Goal: Contribute content: Contribute content

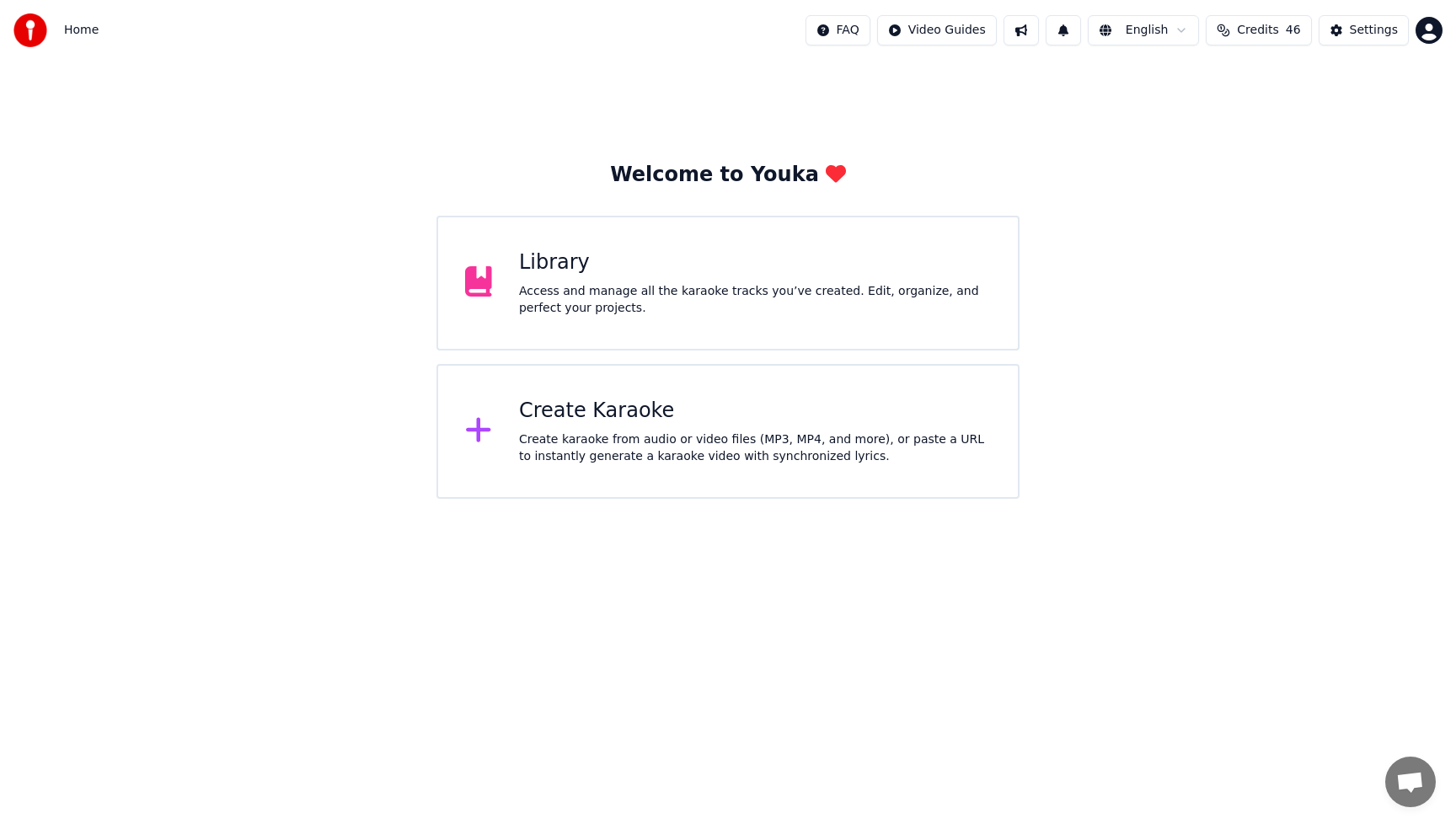
click at [588, 311] on div "Access and manage all the karaoke tracks you’ve created. Edit, organize, and pe…" at bounding box center [755, 300] width 472 height 34
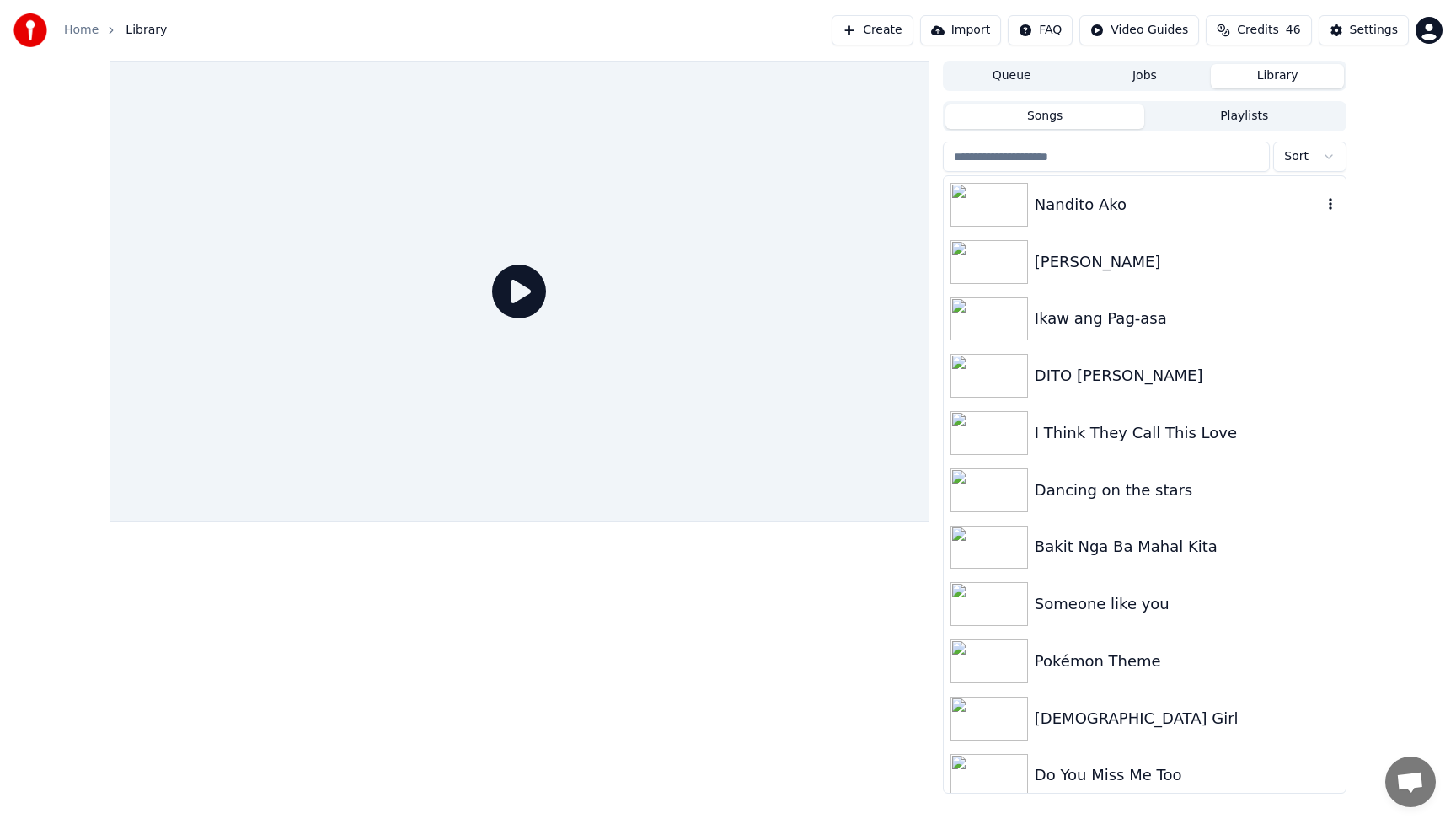
click at [1167, 208] on div "Nandito Ako" at bounding box center [1178, 204] width 287 height 23
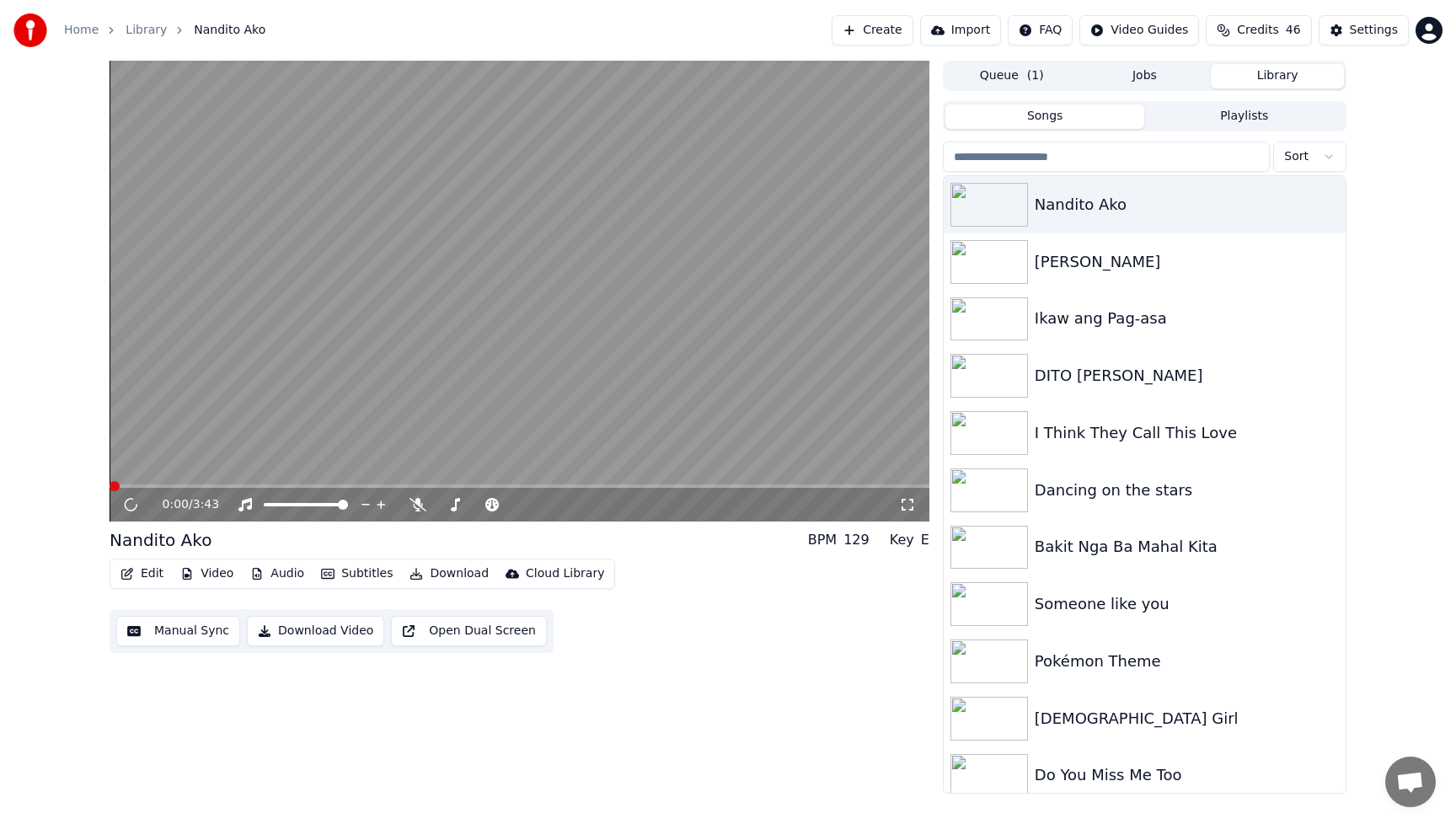
click at [753, 649] on div "Edit Video Audio Subtitles Download Cloud Library Manual Sync Download Video Op…" at bounding box center [519, 605] width 820 height 94
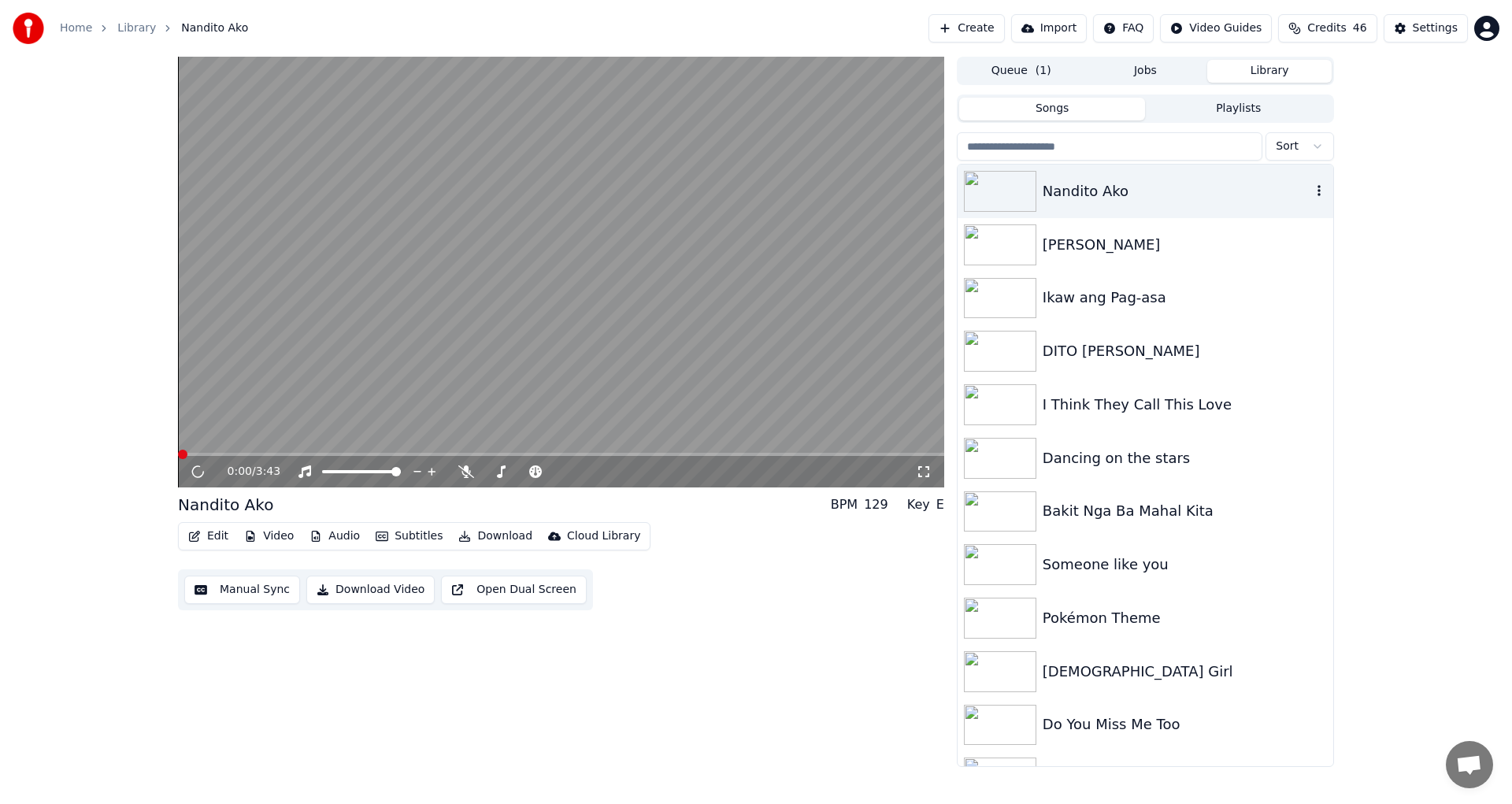
click at [1124, 193] on div "Nandito Ako" at bounding box center [1177, 191] width 268 height 22
click at [198, 471] on icon at bounding box center [197, 472] width 15 height 15
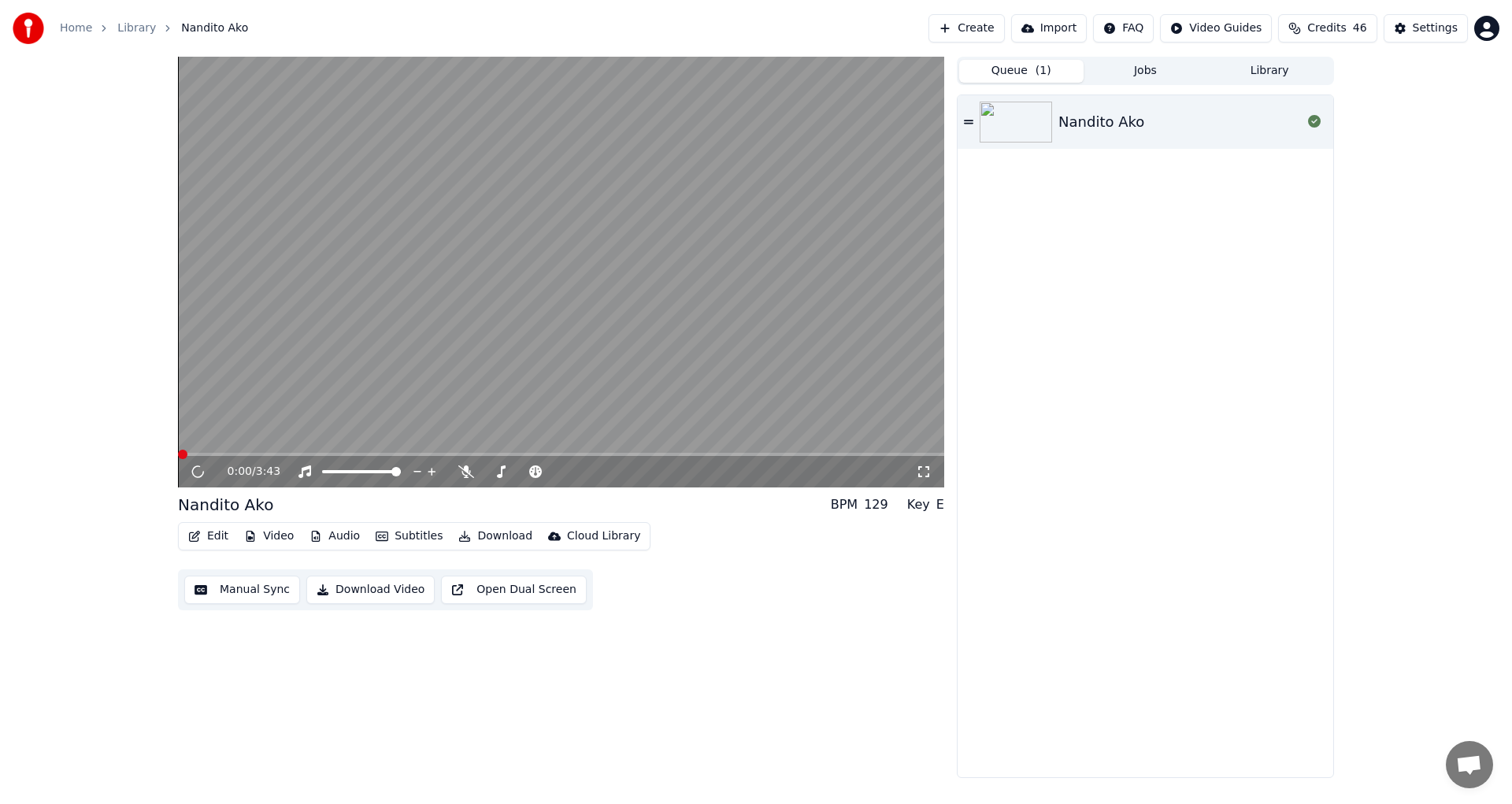
click at [1016, 73] on button "Queue ( 1 )" at bounding box center [1021, 71] width 125 height 23
click at [1029, 119] on img at bounding box center [1016, 122] width 73 height 41
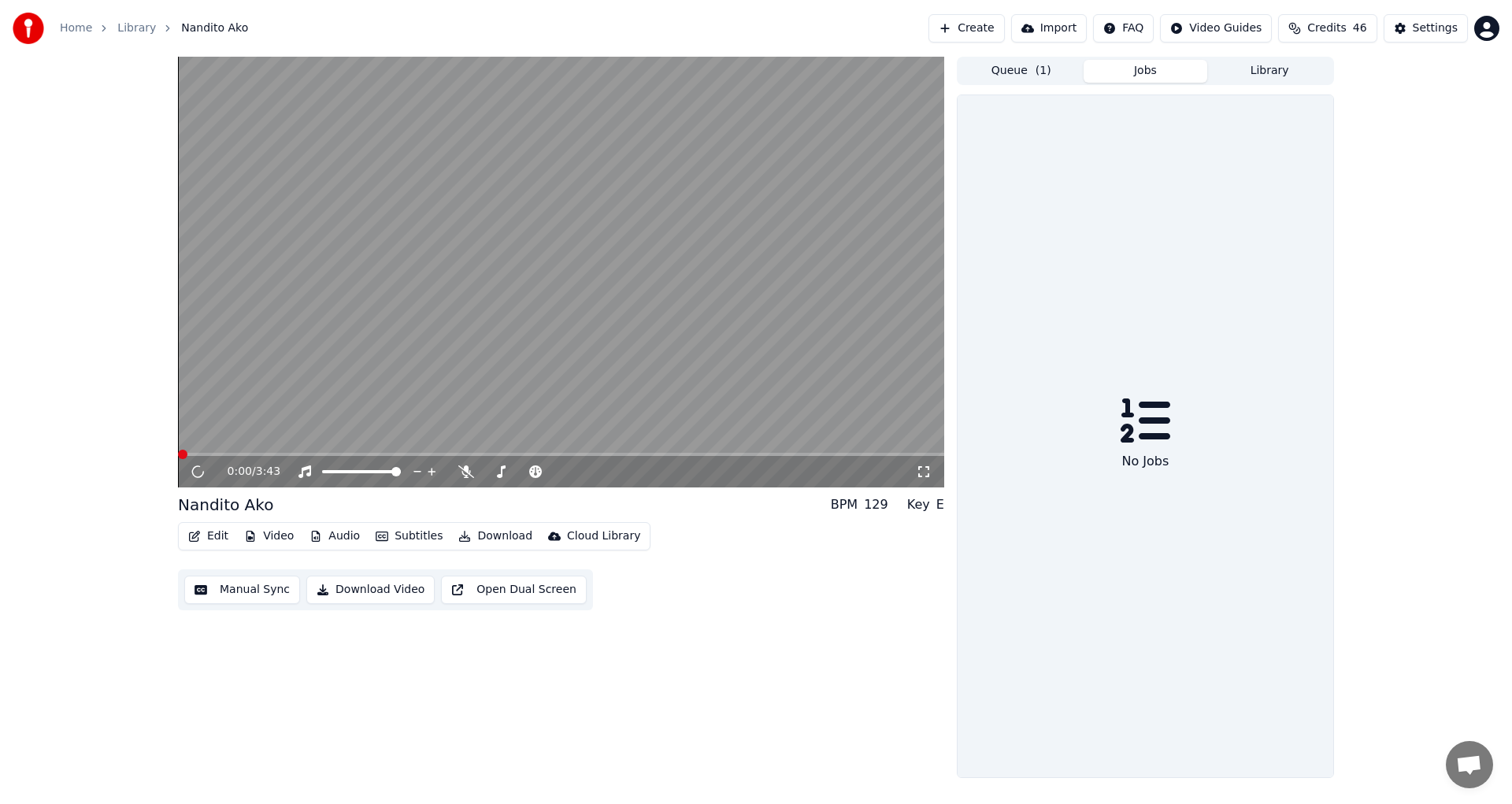
click at [1140, 69] on button "Jobs" at bounding box center [1146, 71] width 125 height 23
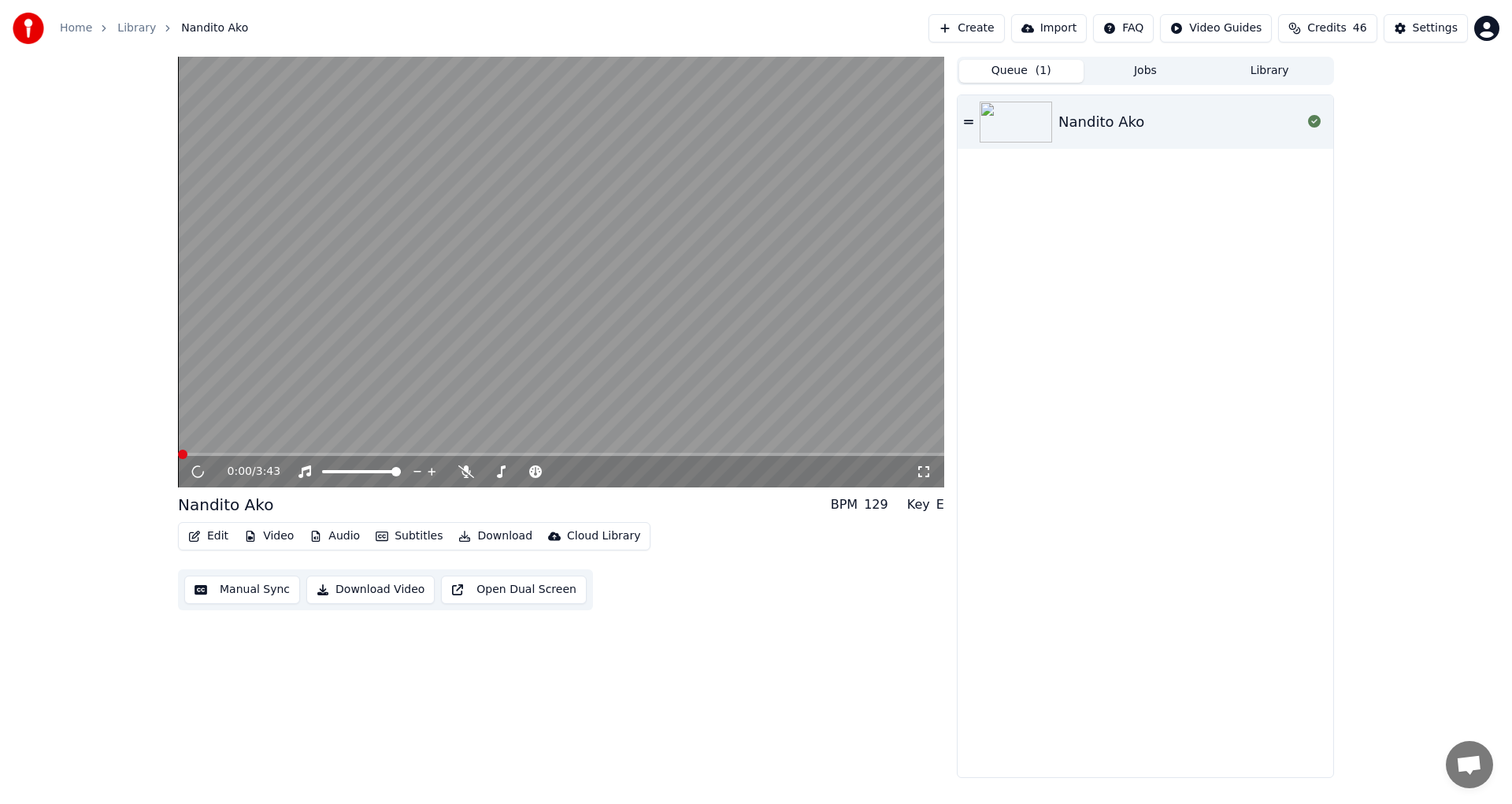
click at [1011, 71] on button "Queue ( 1 )" at bounding box center [1021, 71] width 125 height 23
click at [791, 645] on div "0:00 / 3:43 Nandito Ako BPM 129 Key E Edit Video Audio Subtitles Download Cloud…" at bounding box center [561, 417] width 766 height 721
click at [1217, 122] on div "Nandito Ako" at bounding box center [1180, 122] width 244 height 22
click at [1063, 26] on button "Import" at bounding box center [1048, 28] width 75 height 28
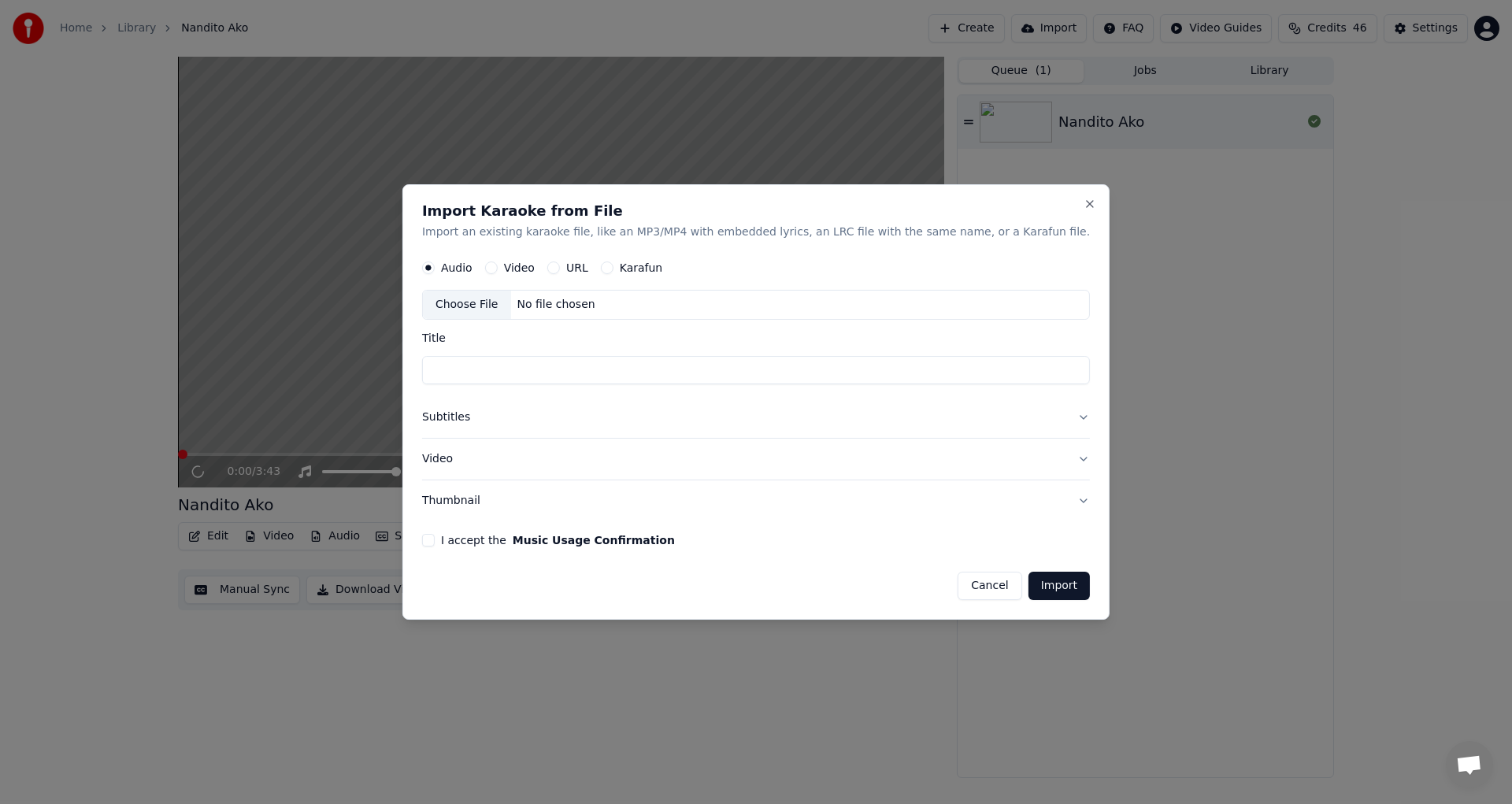
drag, startPoint x: 960, startPoint y: 580, endPoint x: 953, endPoint y: 568, distance: 13.9
click at [960, 581] on button "Cancel" at bounding box center [989, 586] width 64 height 28
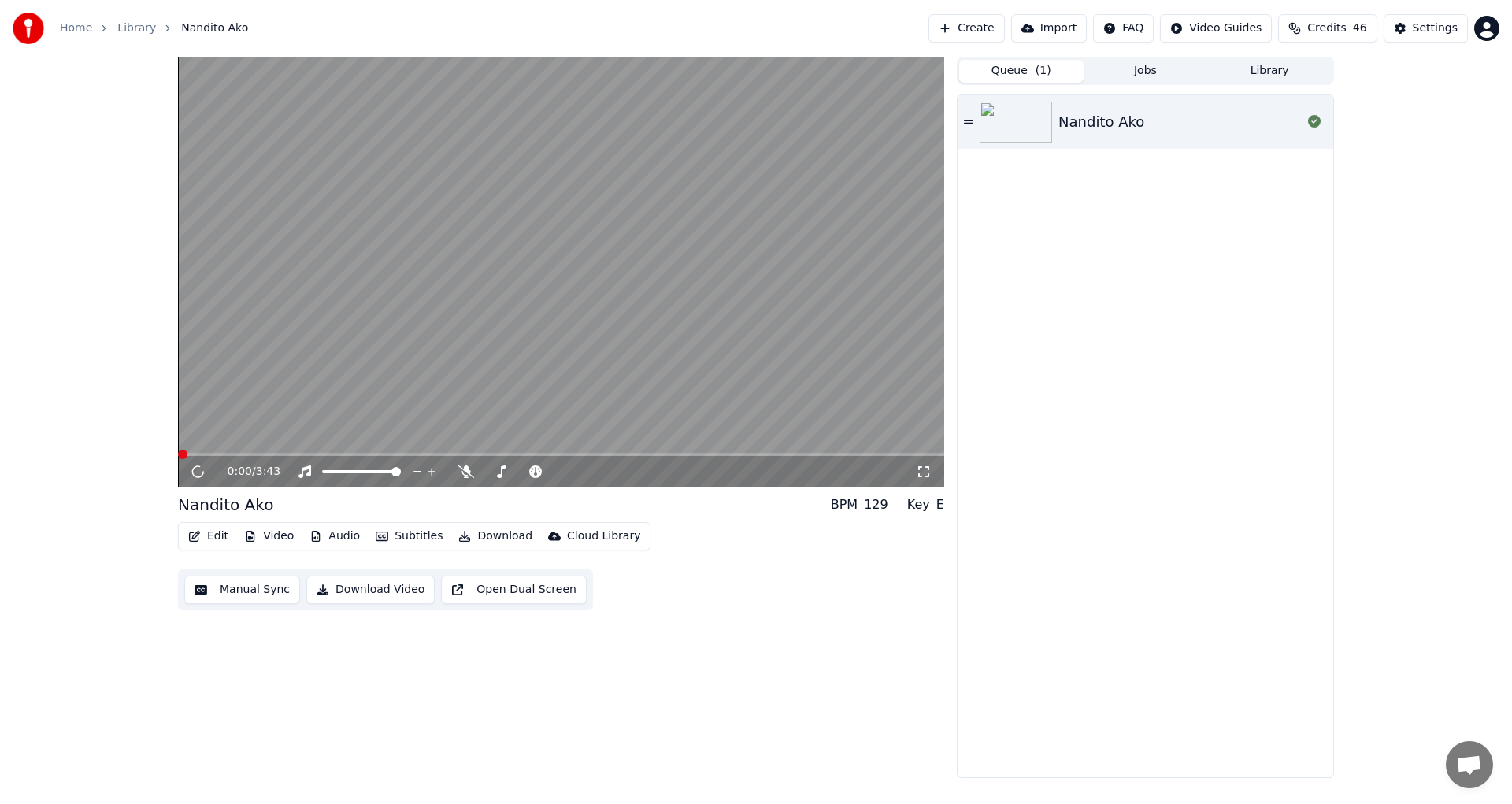
click at [380, 590] on button "Download Video" at bounding box center [370, 589] width 128 height 28
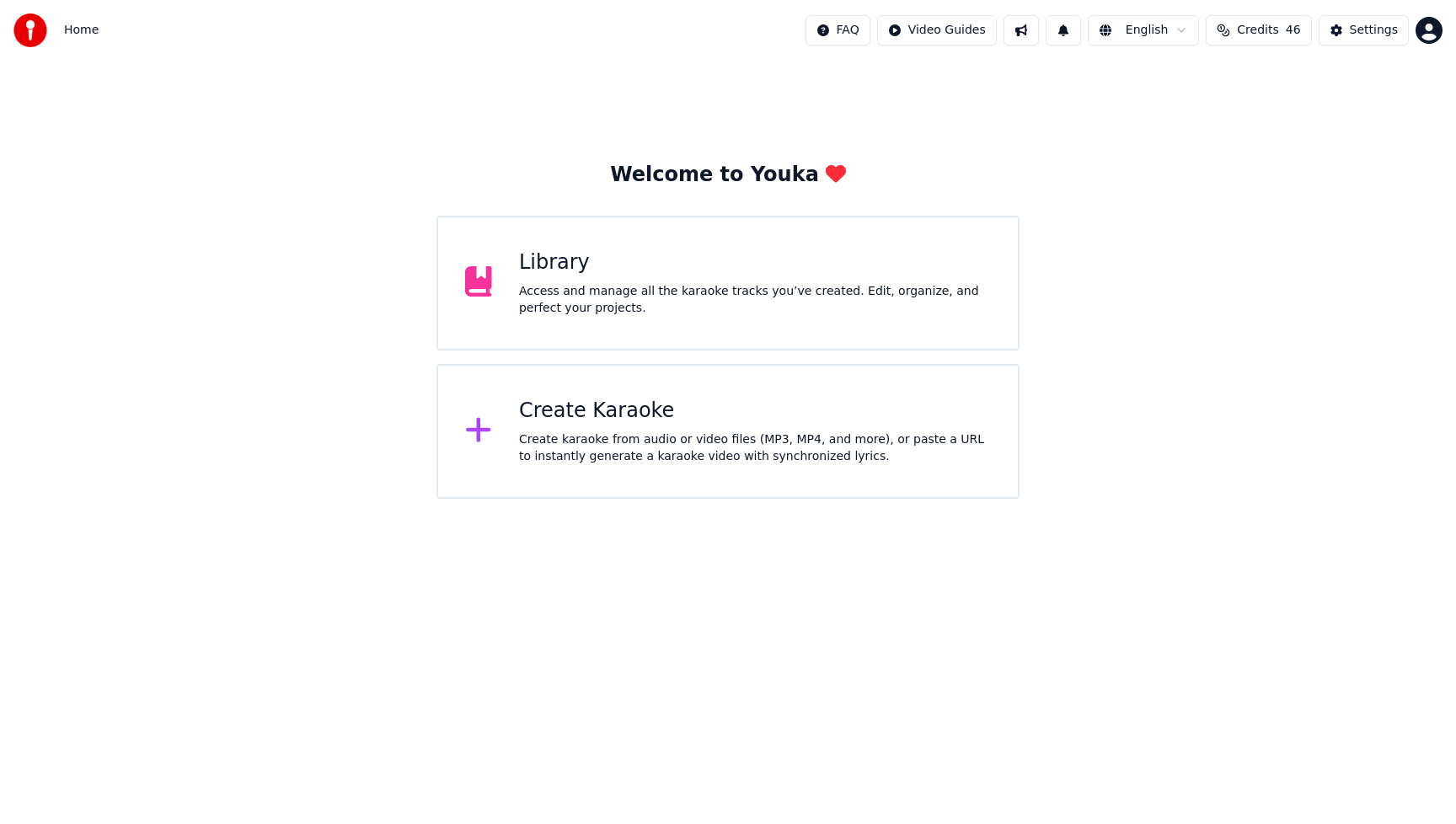
click at [634, 407] on div "Create Karaoke" at bounding box center [755, 412] width 472 height 27
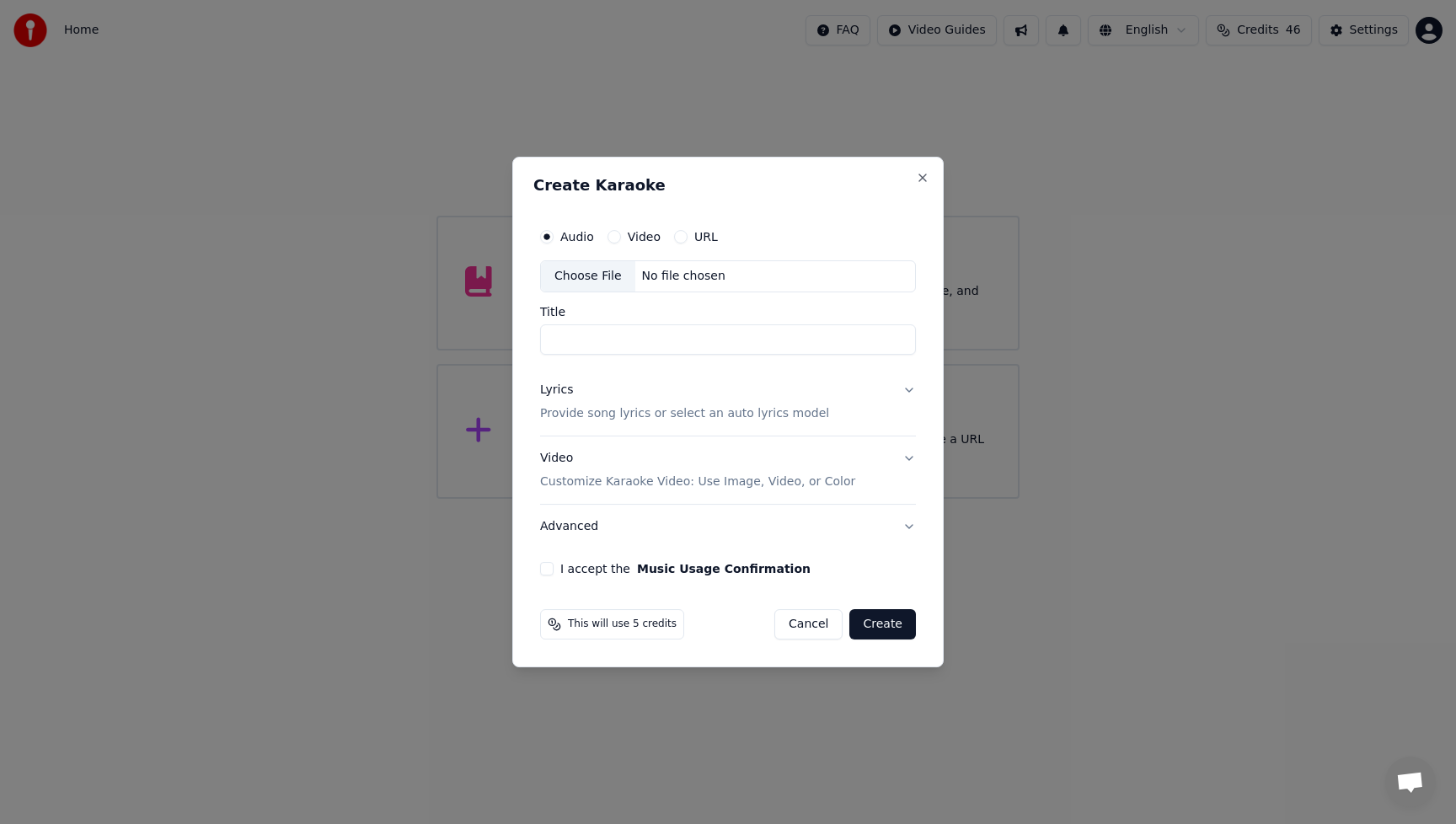
click at [583, 277] on div "Choose File" at bounding box center [587, 275] width 94 height 30
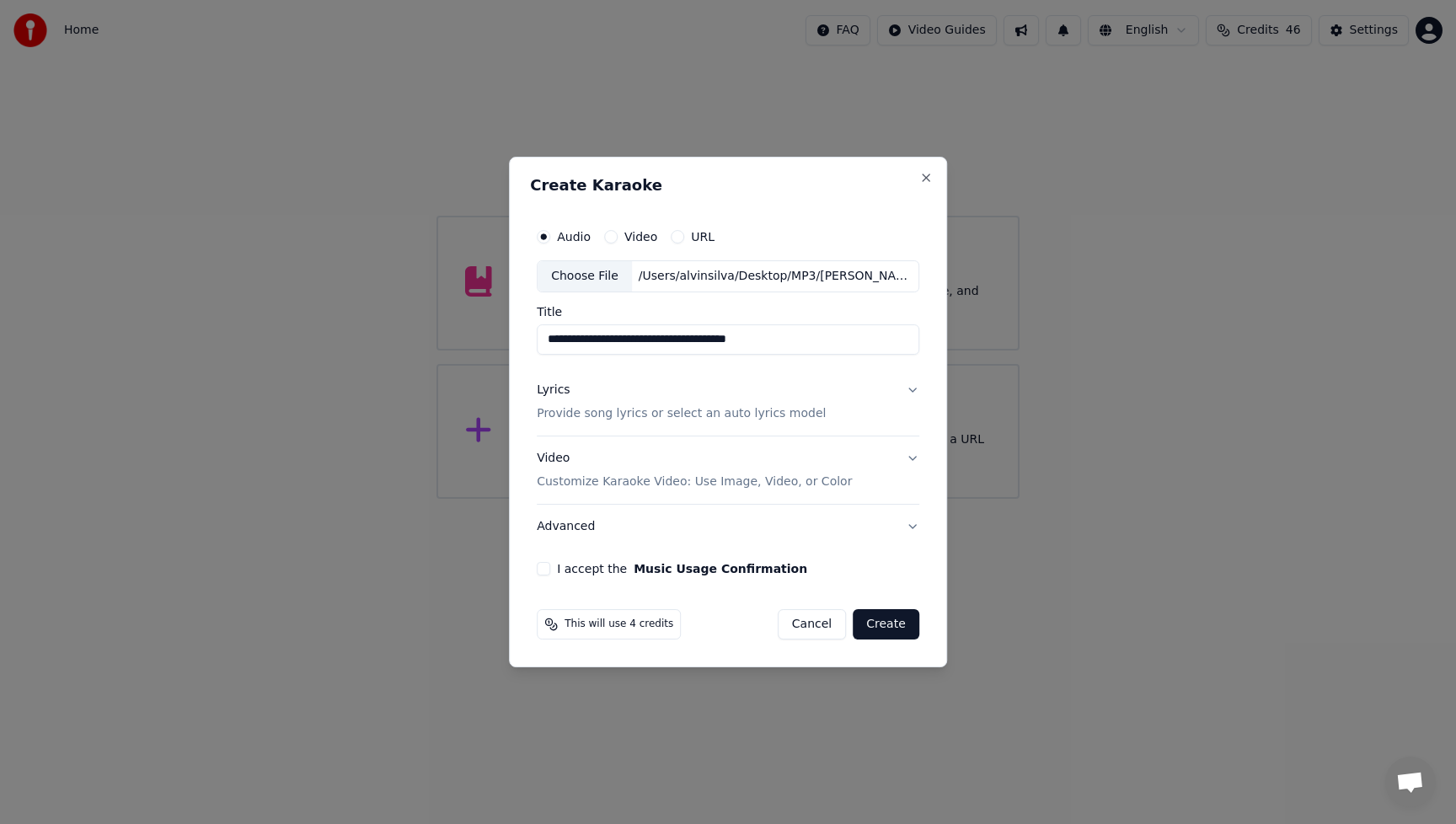
drag, startPoint x: 627, startPoint y: 336, endPoint x: 416, endPoint y: 355, distance: 211.9
click at [416, 355] on body "**********" at bounding box center [728, 249] width 1456 height 499
drag, startPoint x: 607, startPoint y: 338, endPoint x: 835, endPoint y: 345, distance: 228.1
click at [825, 340] on input "**********" at bounding box center [728, 339] width 382 height 30
click at [548, 343] on input "**********" at bounding box center [728, 339] width 382 height 30
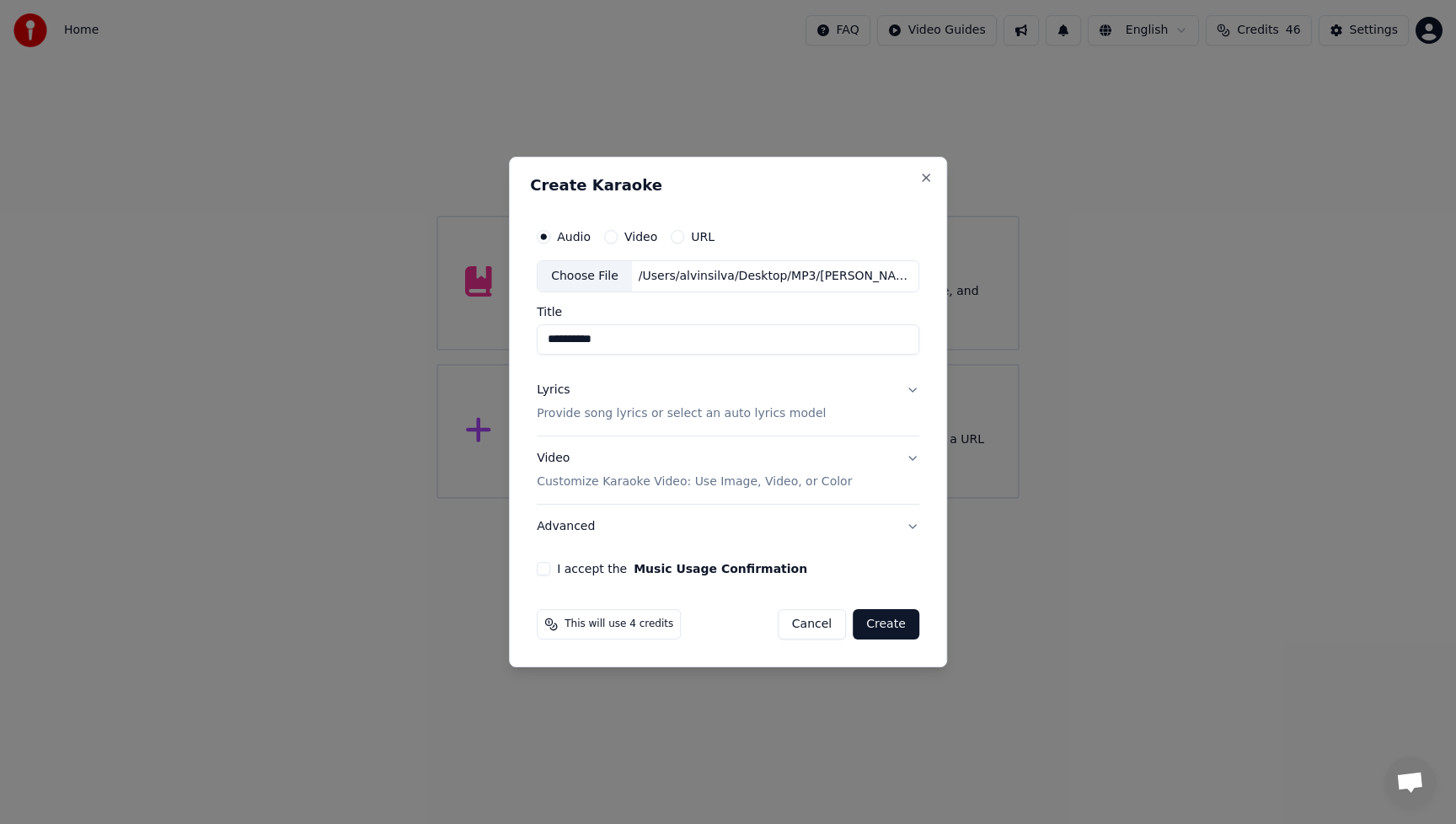
type input "**********"
click at [559, 394] on div "Lyrics" at bounding box center [553, 389] width 33 height 17
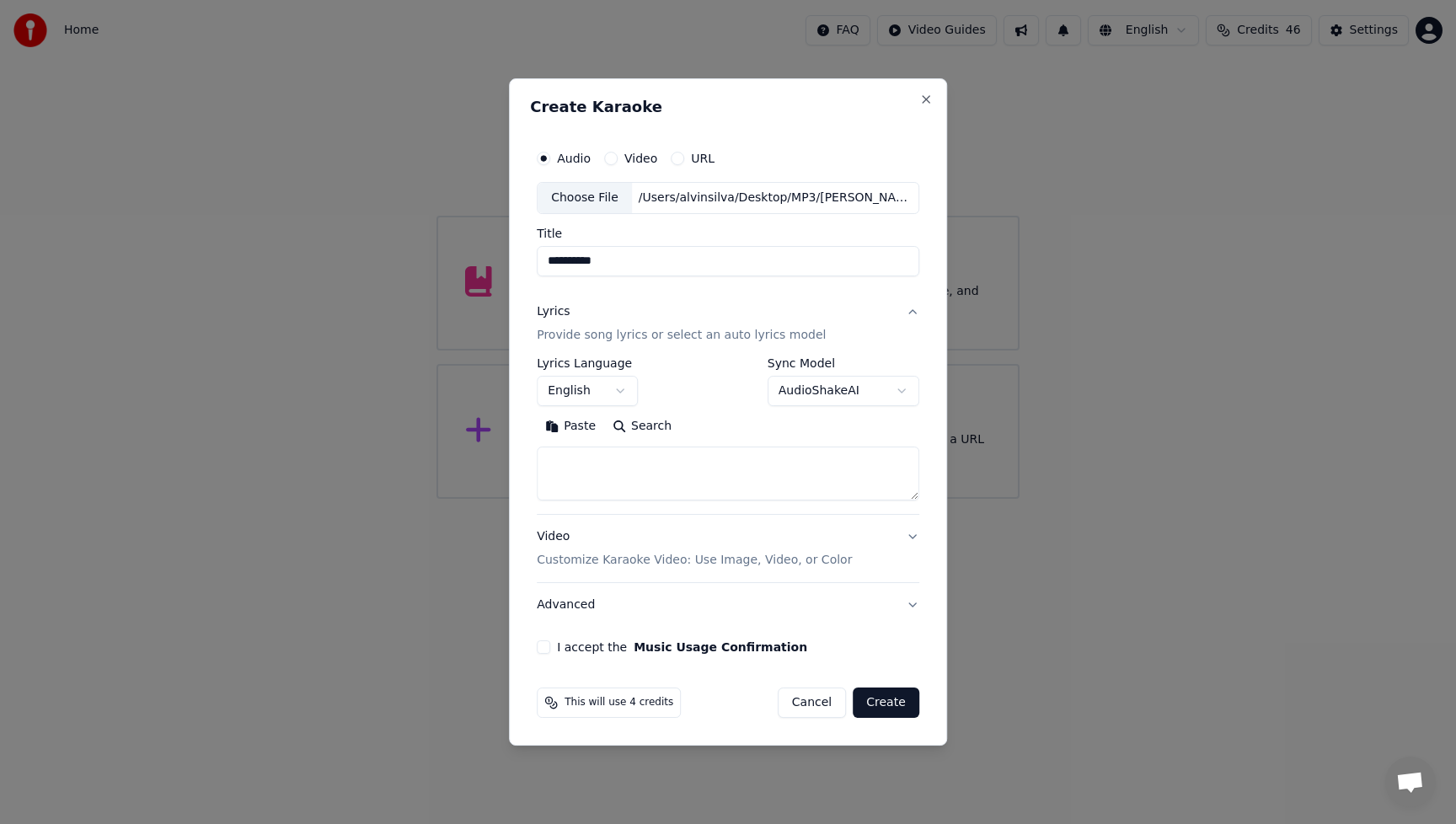
click at [578, 425] on button "Paste" at bounding box center [570, 426] width 67 height 27
type textarea "**********"
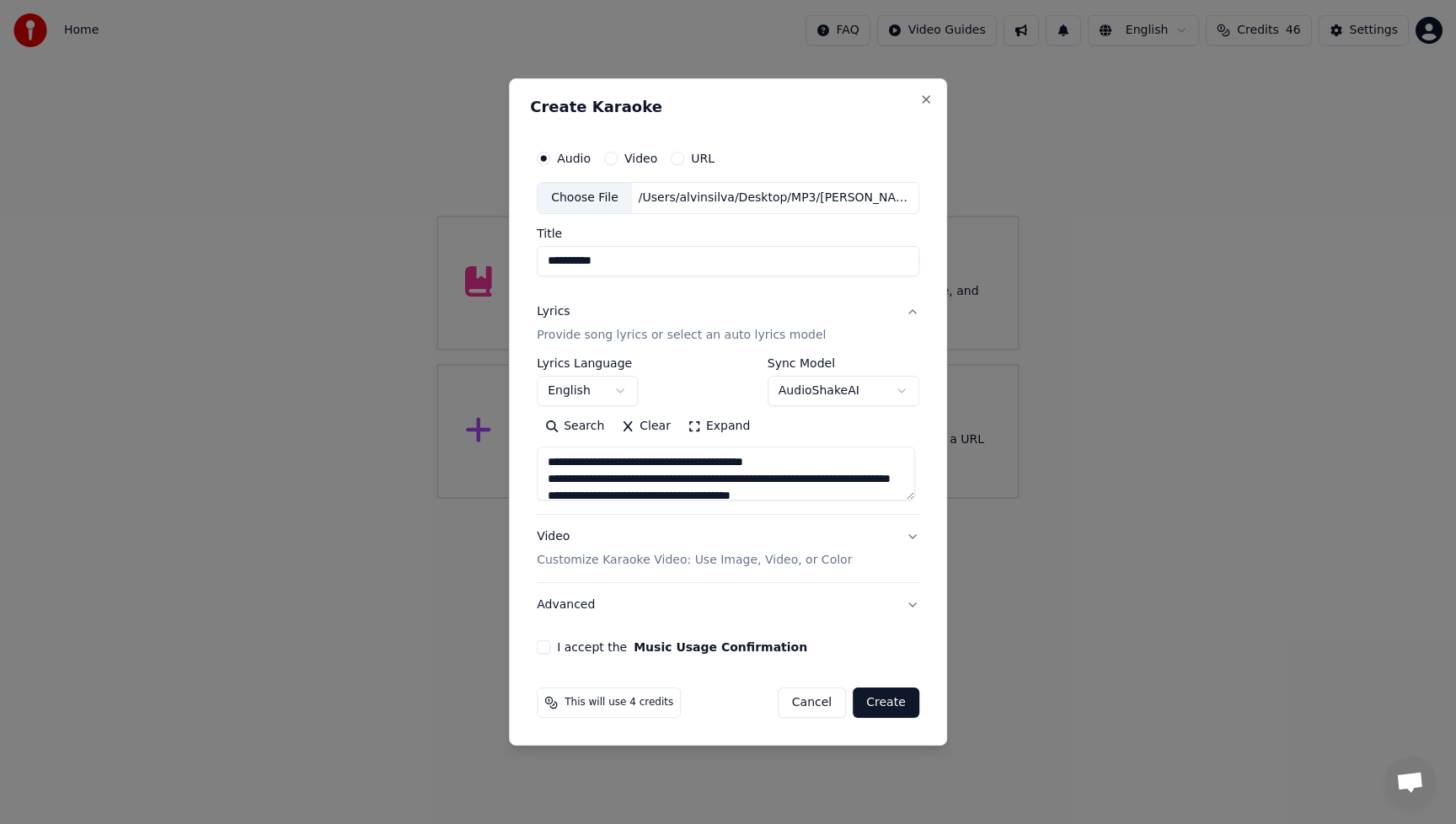
drag, startPoint x: 759, startPoint y: 494, endPoint x: 544, endPoint y: 460, distance: 217.7
click at [538, 457] on textarea at bounding box center [726, 473] width 378 height 54
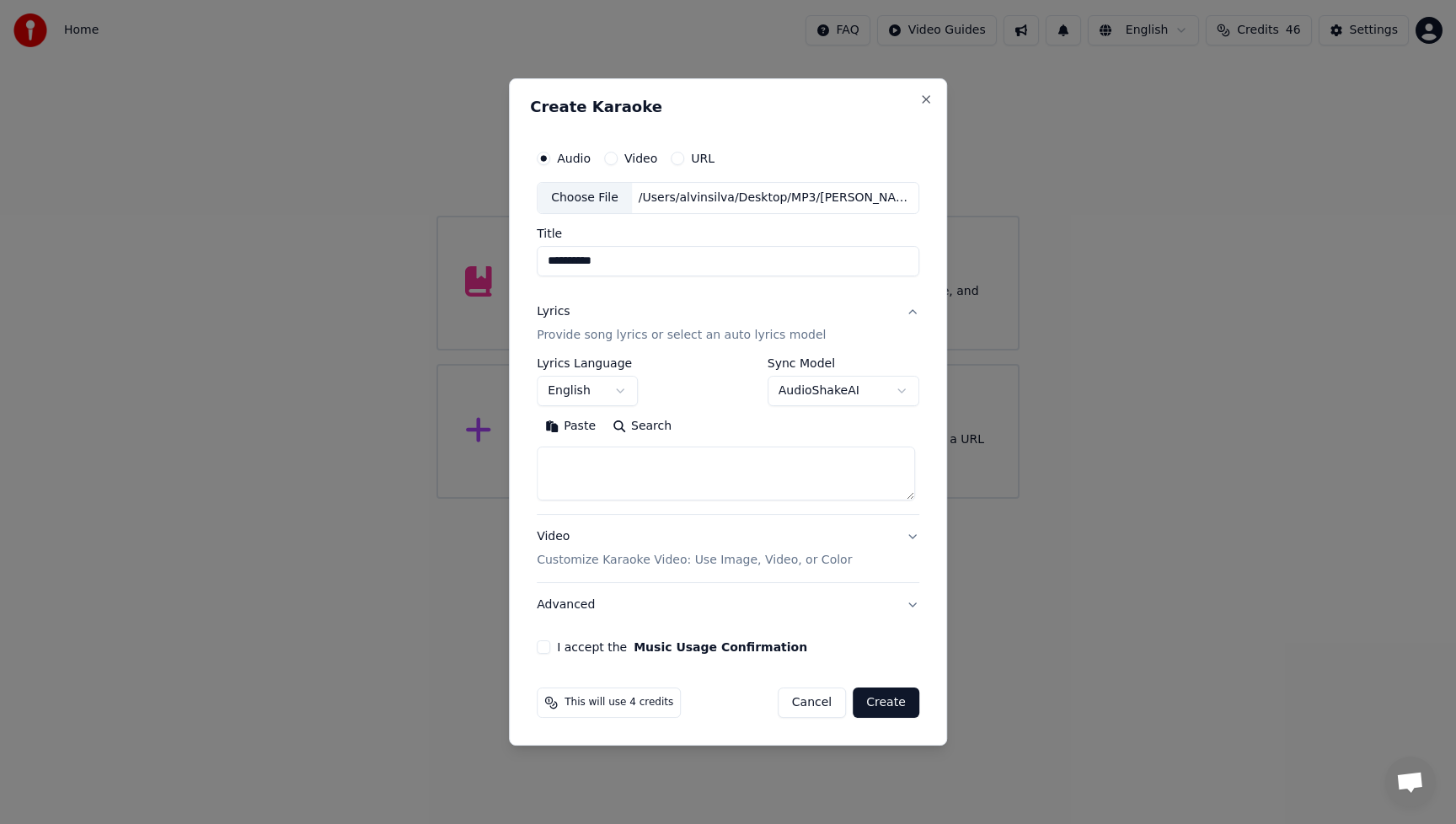
paste textarea "**********"
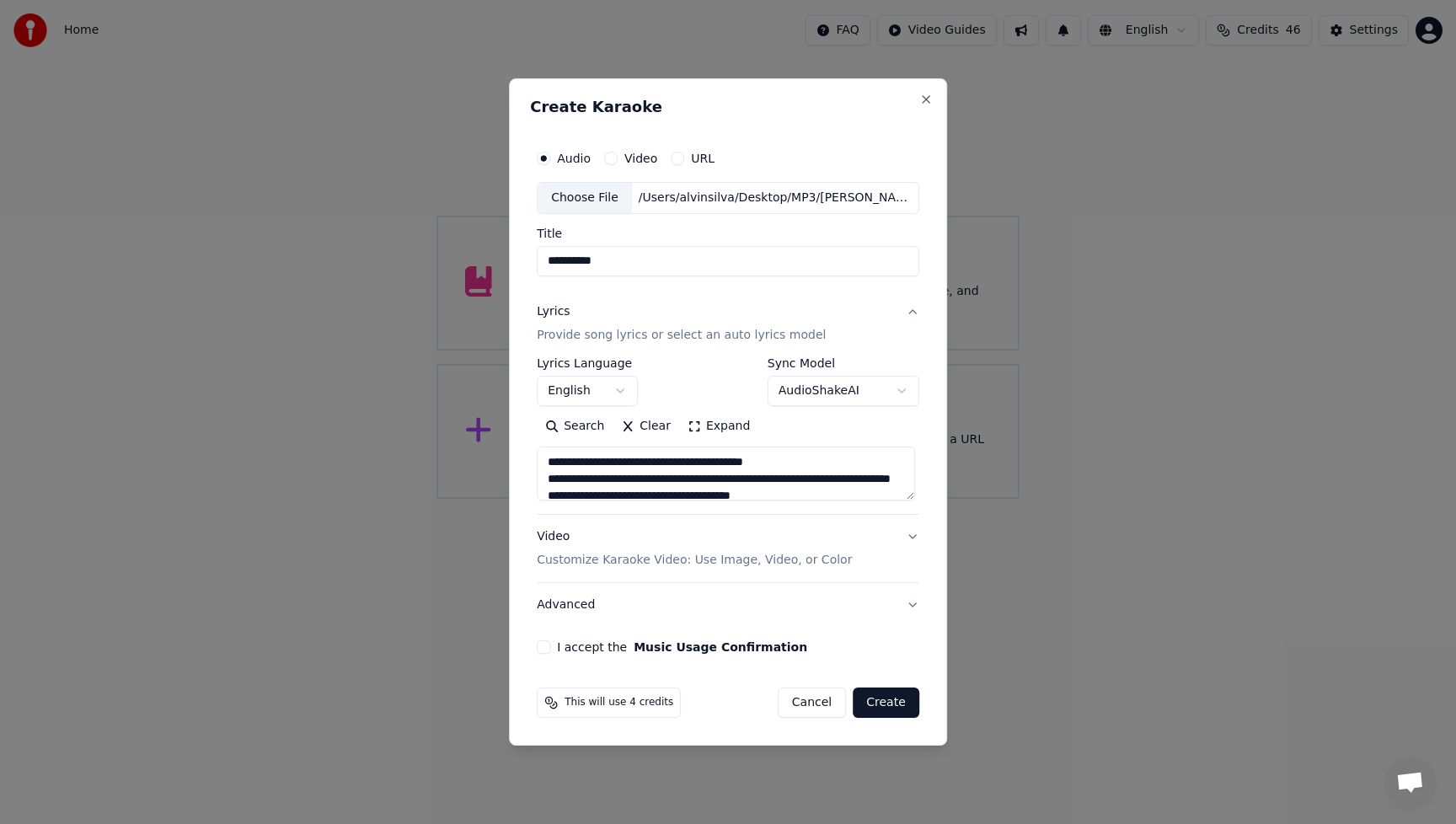
click at [704, 463] on textarea at bounding box center [726, 473] width 378 height 54
click at [733, 475] on textarea at bounding box center [726, 473] width 378 height 54
click at [723, 487] on textarea at bounding box center [726, 473] width 378 height 54
click at [714, 474] on textarea at bounding box center [726, 473] width 378 height 54
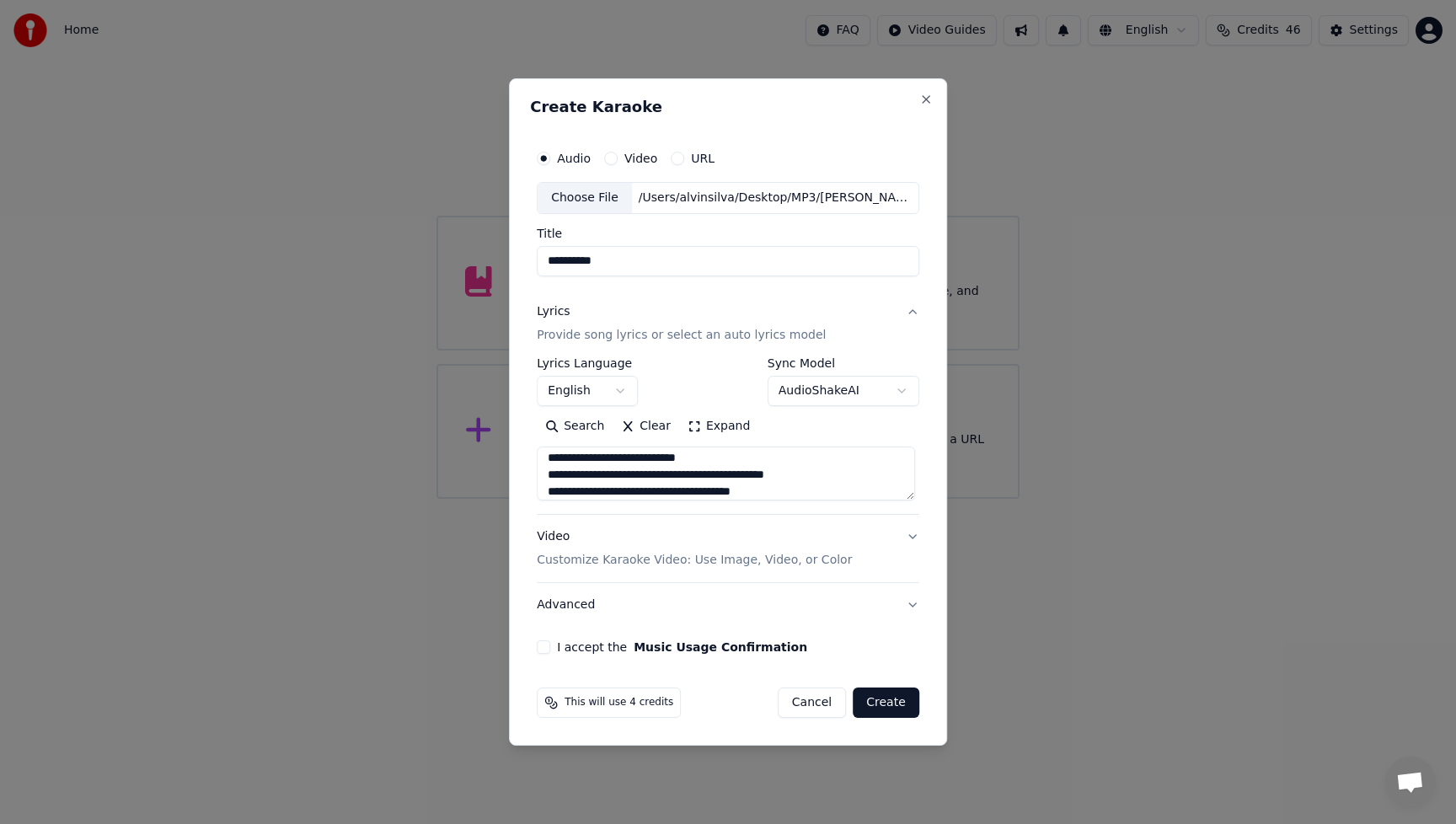
scroll to position [41, 0]
click at [696, 474] on textarea at bounding box center [726, 473] width 378 height 54
click at [668, 489] on textarea at bounding box center [726, 473] width 378 height 54
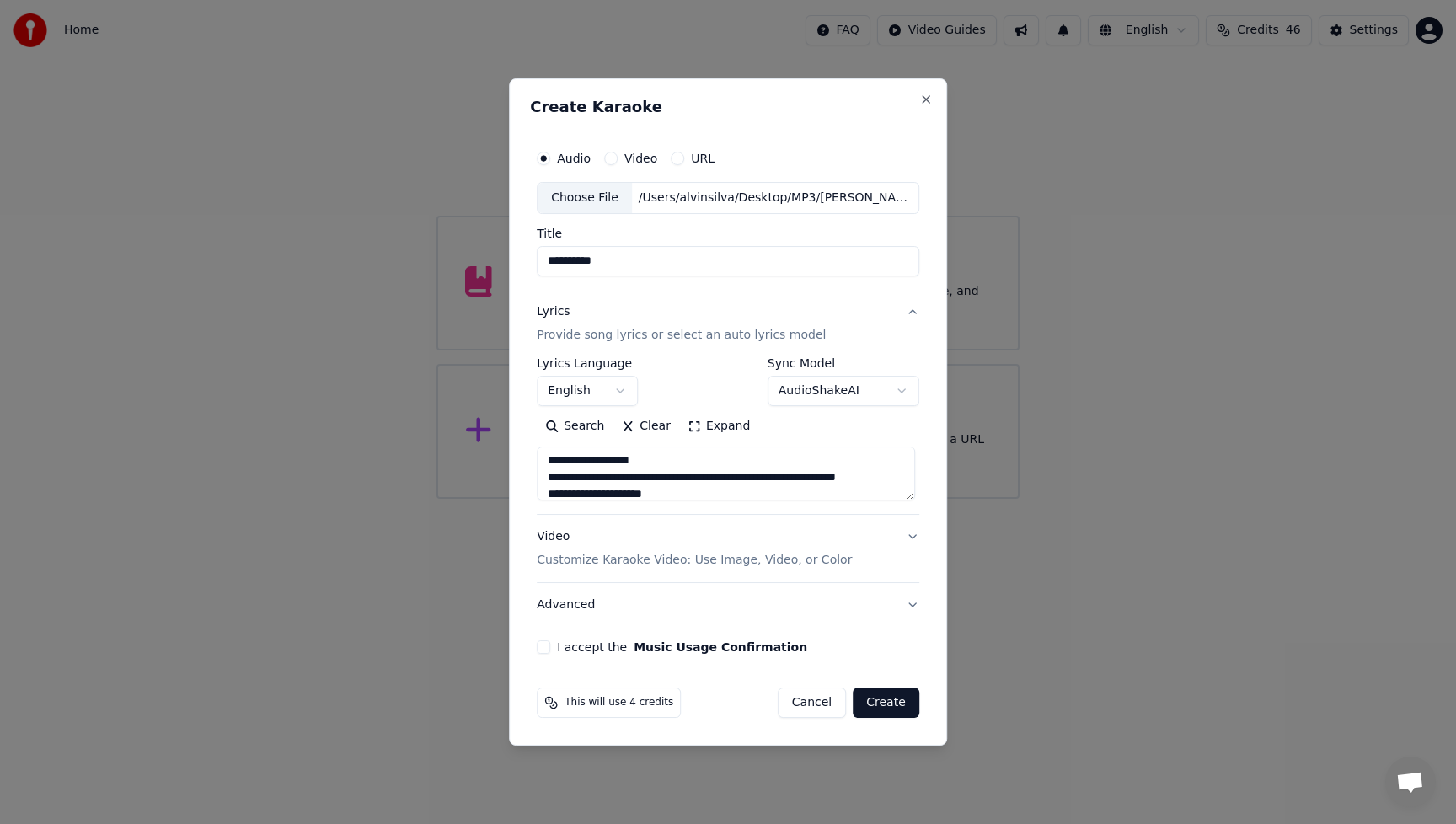
click at [642, 475] on textarea at bounding box center [726, 473] width 378 height 54
click at [687, 475] on textarea at bounding box center [726, 473] width 378 height 54
click at [554, 473] on textarea at bounding box center [726, 473] width 378 height 54
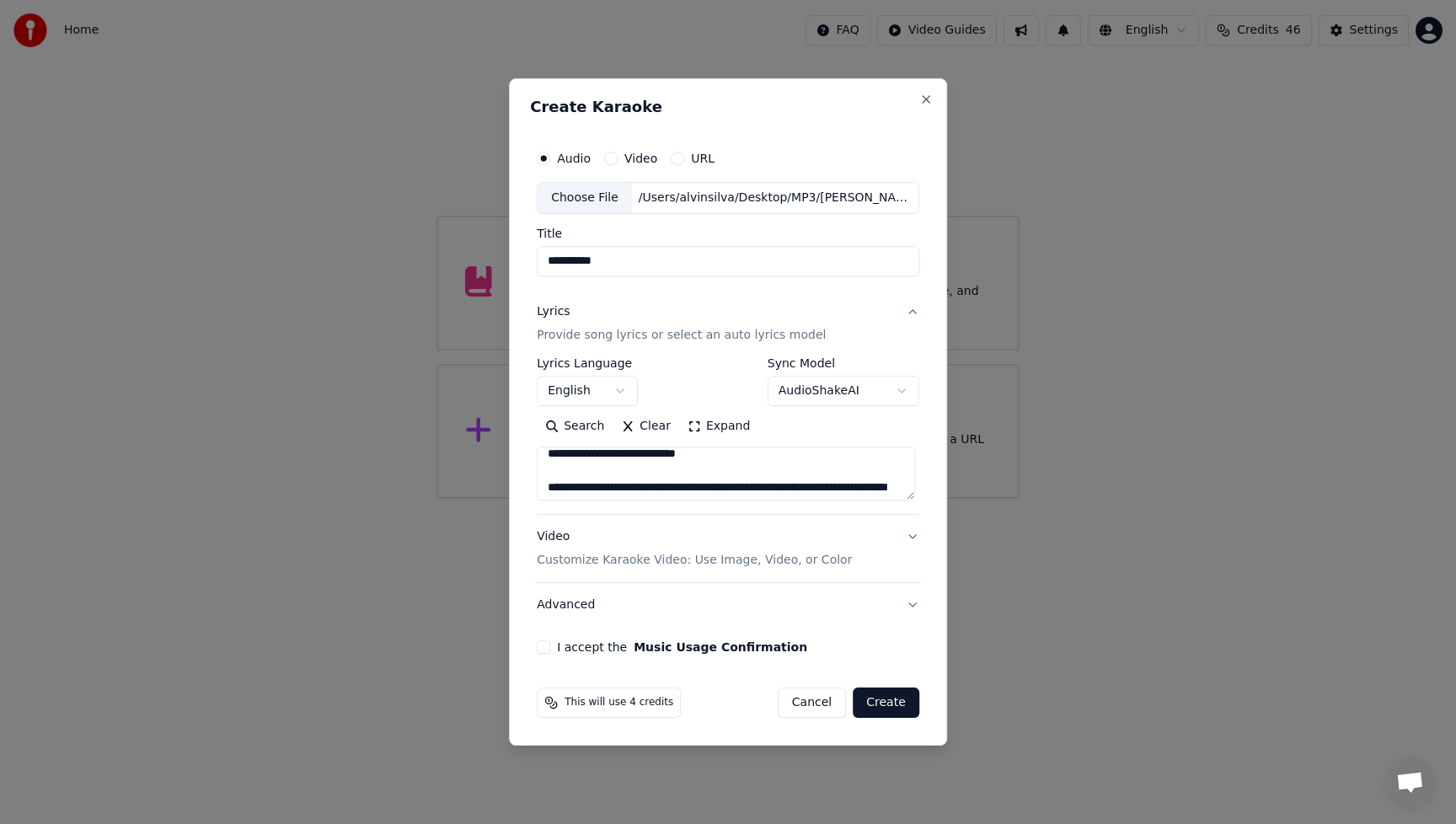
scroll to position [677, 0]
click at [658, 477] on textarea at bounding box center [726, 473] width 378 height 54
type textarea "**********"
click at [559, 532] on div "Video Customize Karaoke Video: Use Image, Video, or Color" at bounding box center [694, 549] width 315 height 41
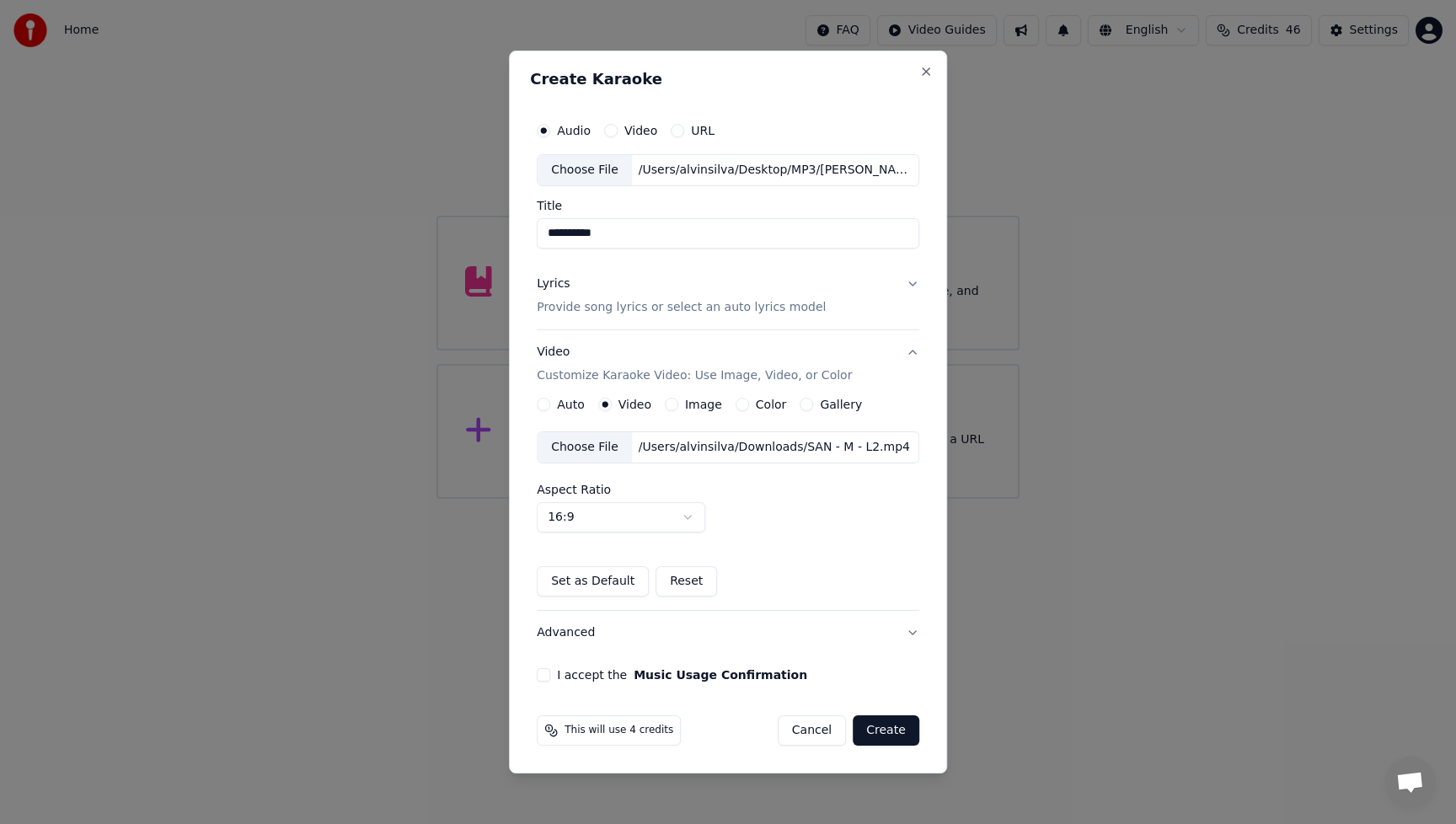
click at [576, 450] on div "Choose File" at bounding box center [585, 447] width 94 height 30
click at [572, 634] on button "Advanced" at bounding box center [728, 632] width 382 height 44
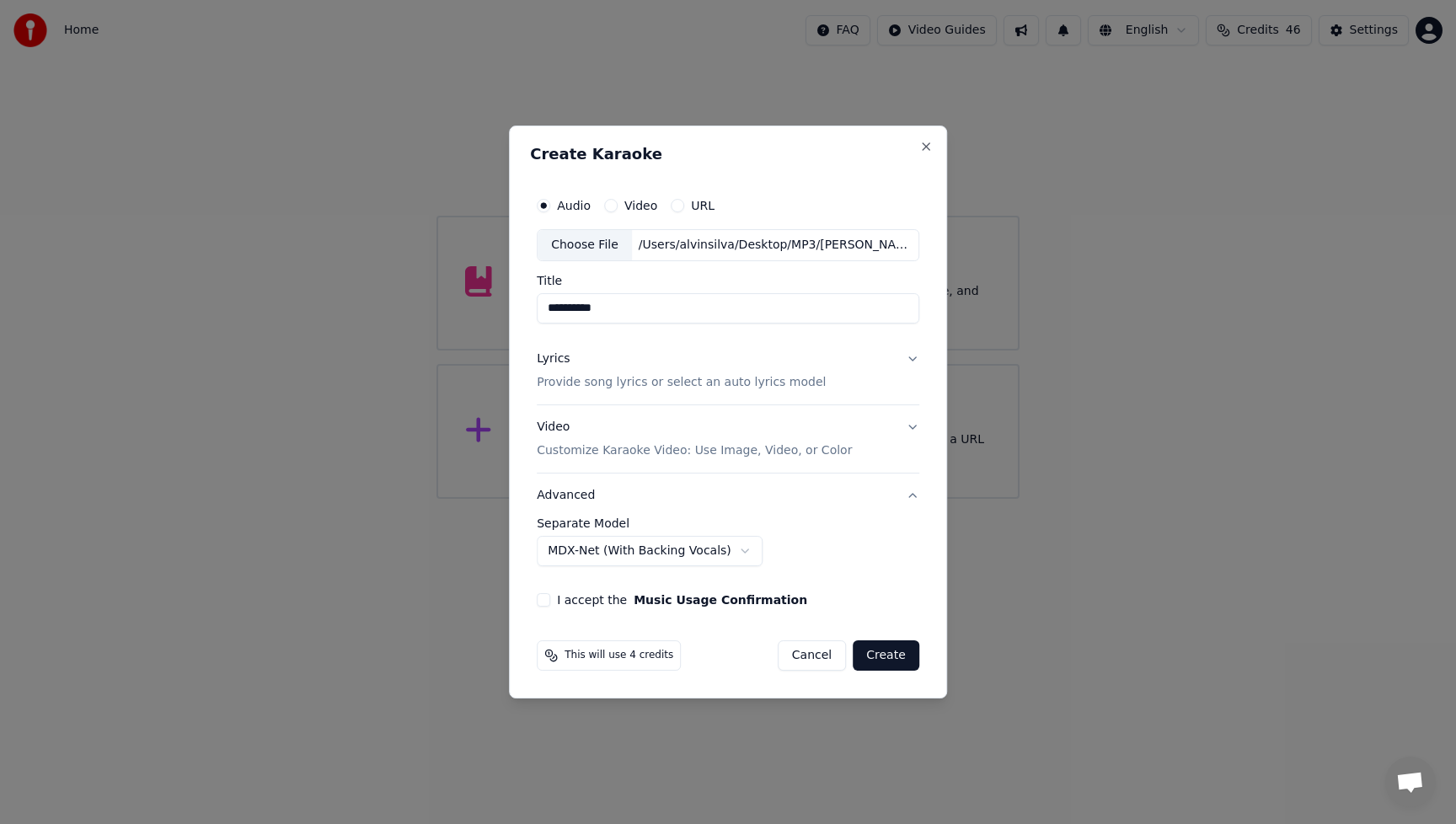
click at [713, 499] on body "**********" at bounding box center [728, 249] width 1456 height 499
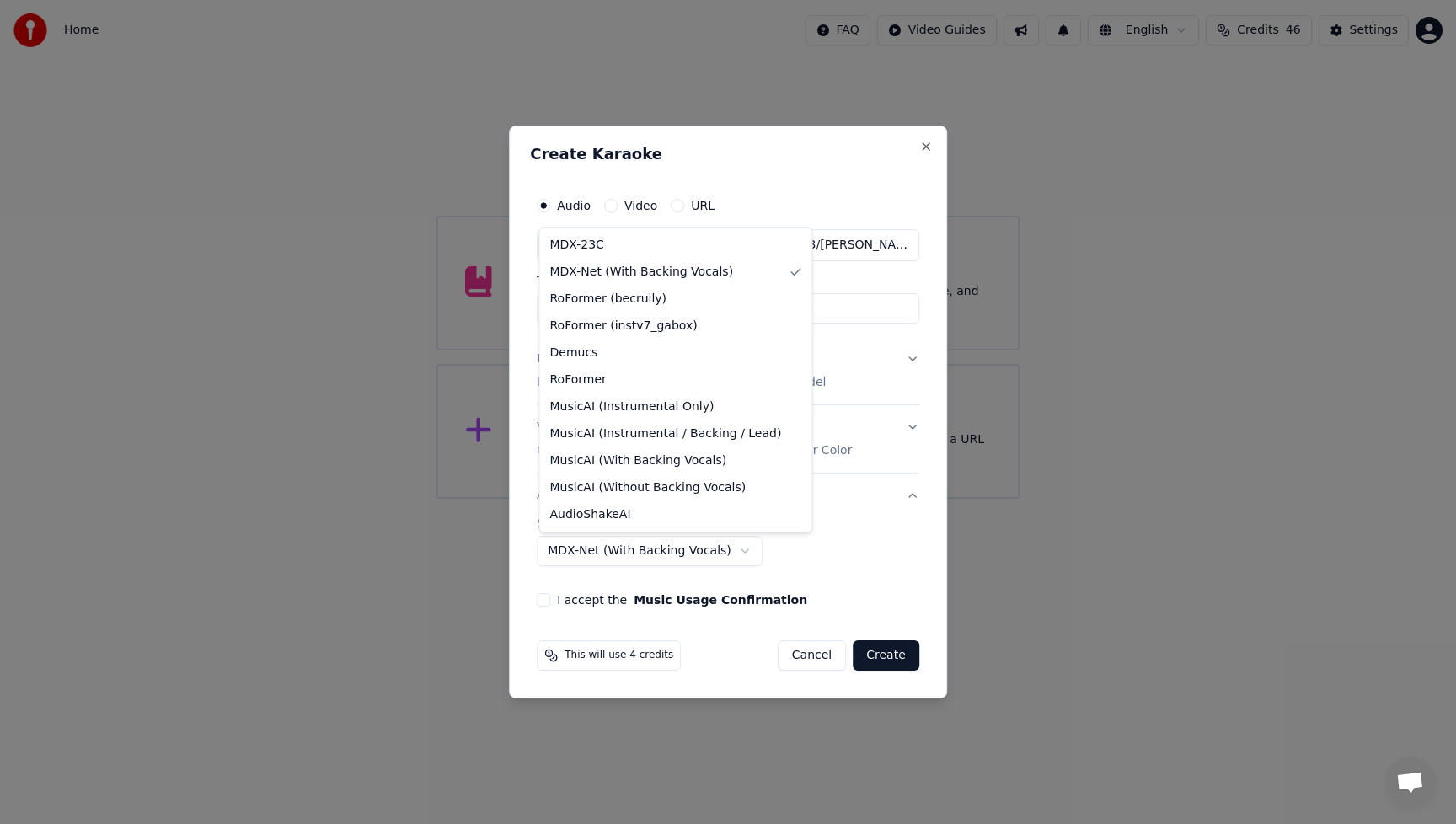
select select "**********"
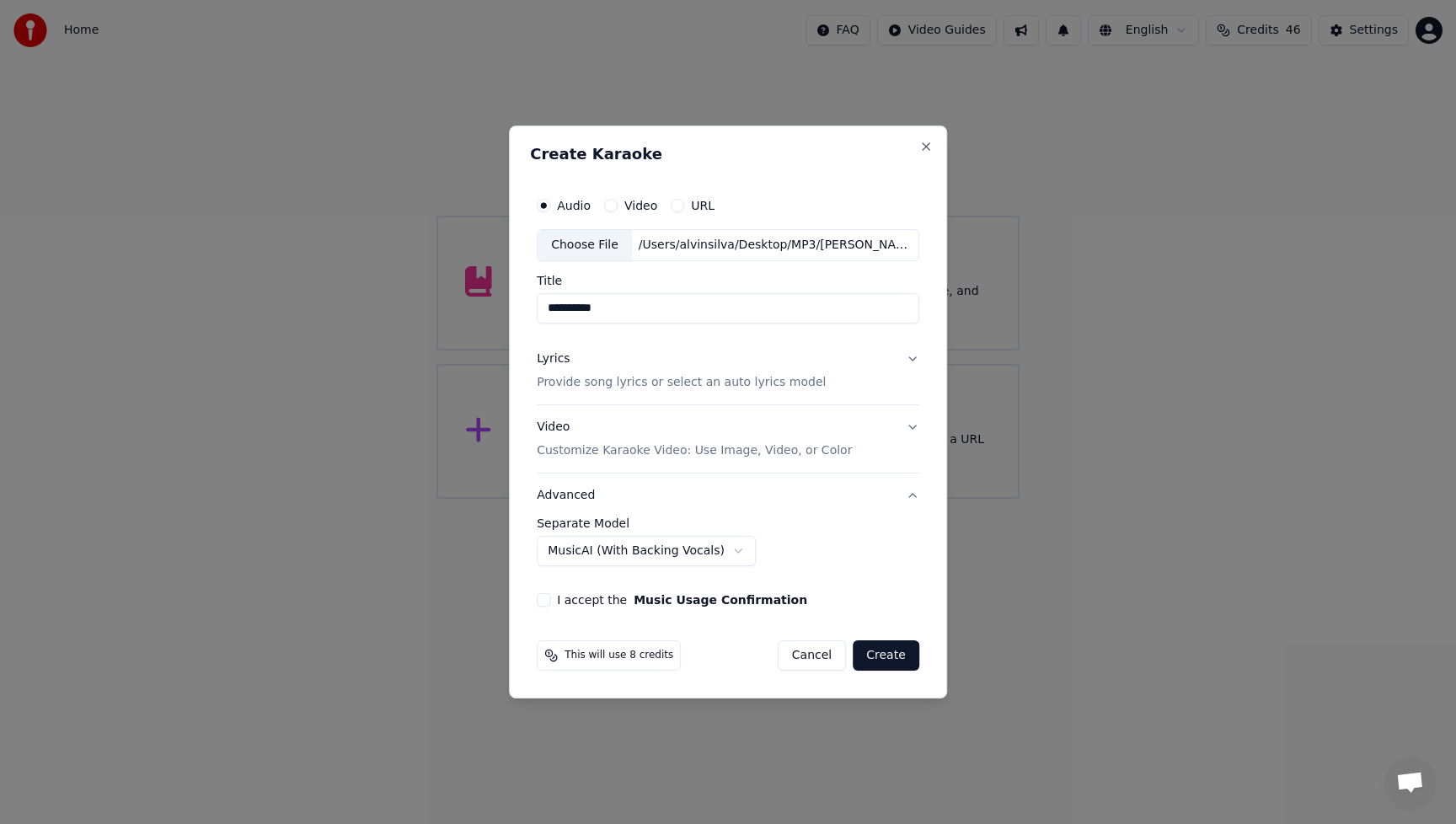
click at [550, 601] on button "I accept the Music Usage Confirmation" at bounding box center [544, 600] width 14 height 14
click at [886, 659] on button "Create" at bounding box center [886, 655] width 66 height 30
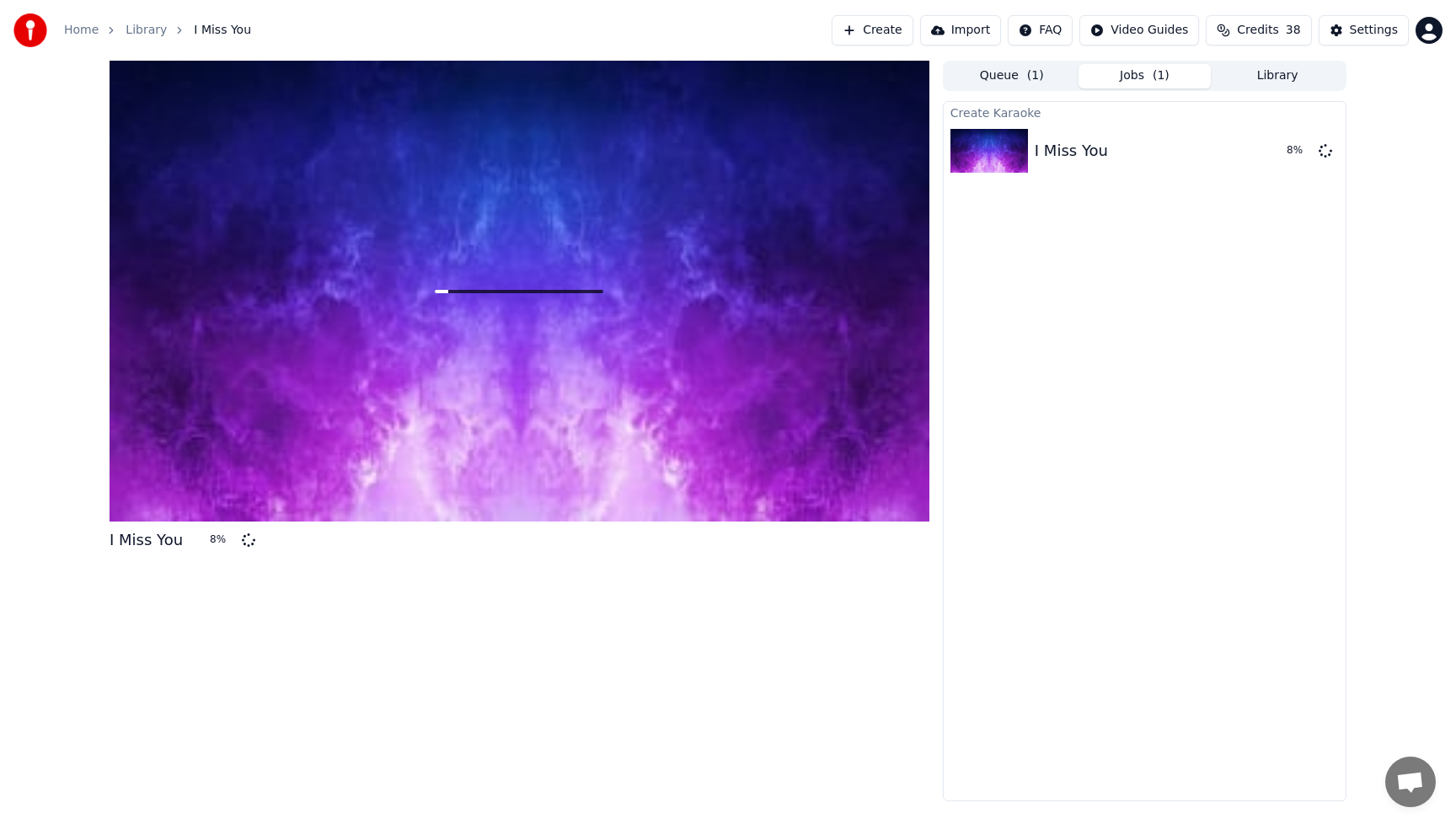
click at [1022, 349] on div "Create Karaoke I Miss You 8 %" at bounding box center [1144, 451] width 404 height 700
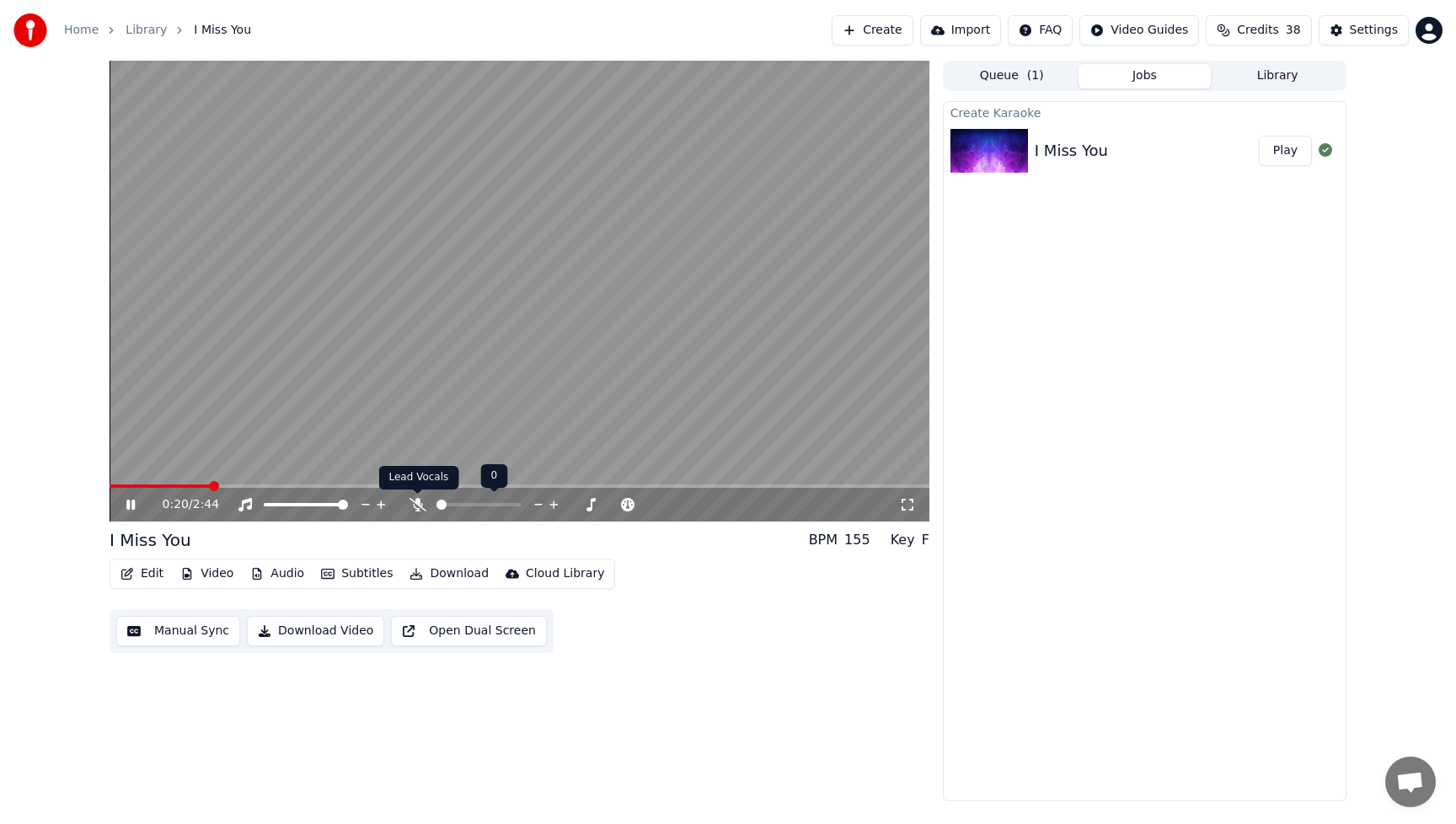
click at [418, 501] on icon at bounding box center [417, 505] width 17 height 14
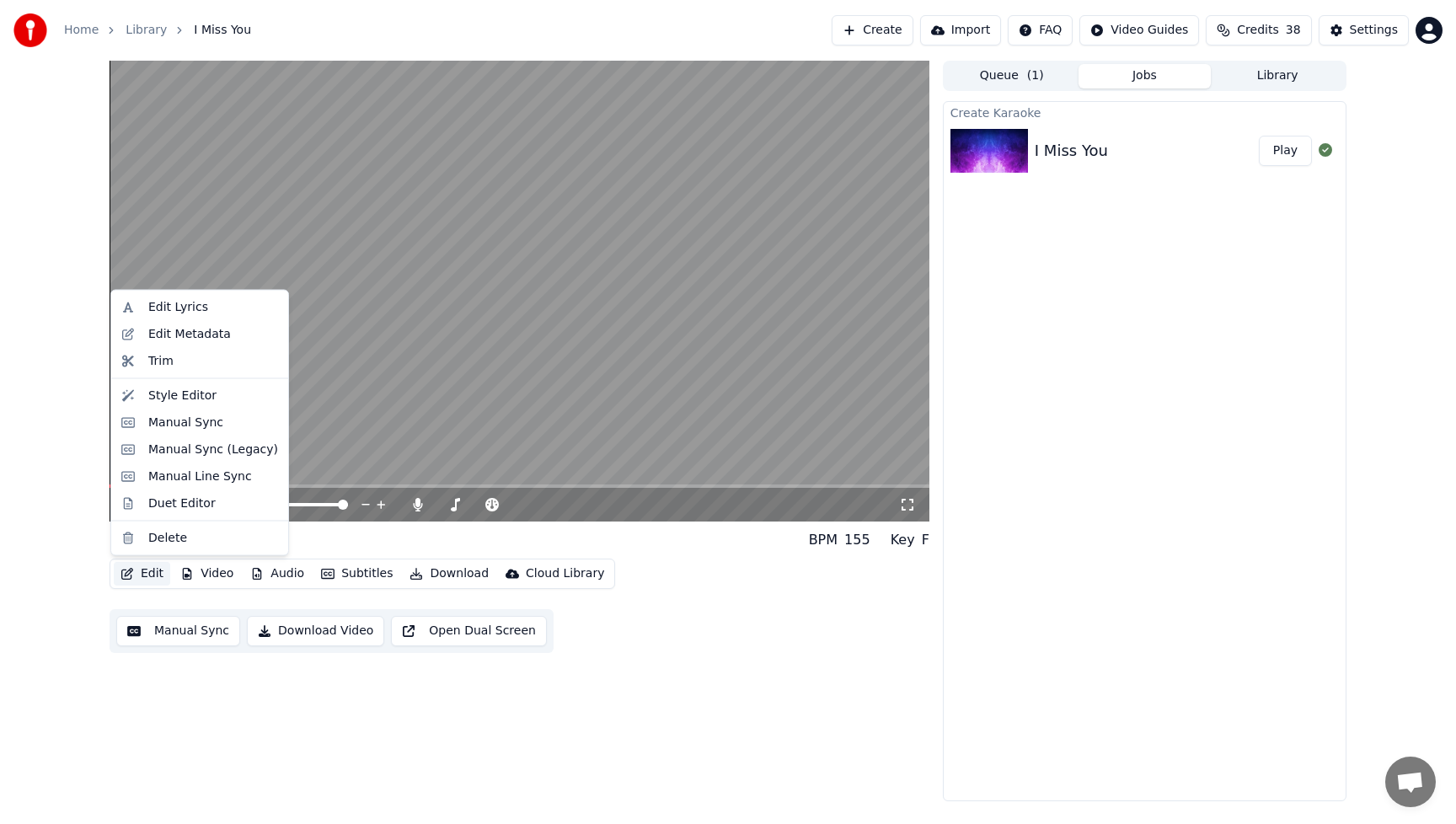
click at [149, 572] on button "Edit" at bounding box center [142, 574] width 56 height 23
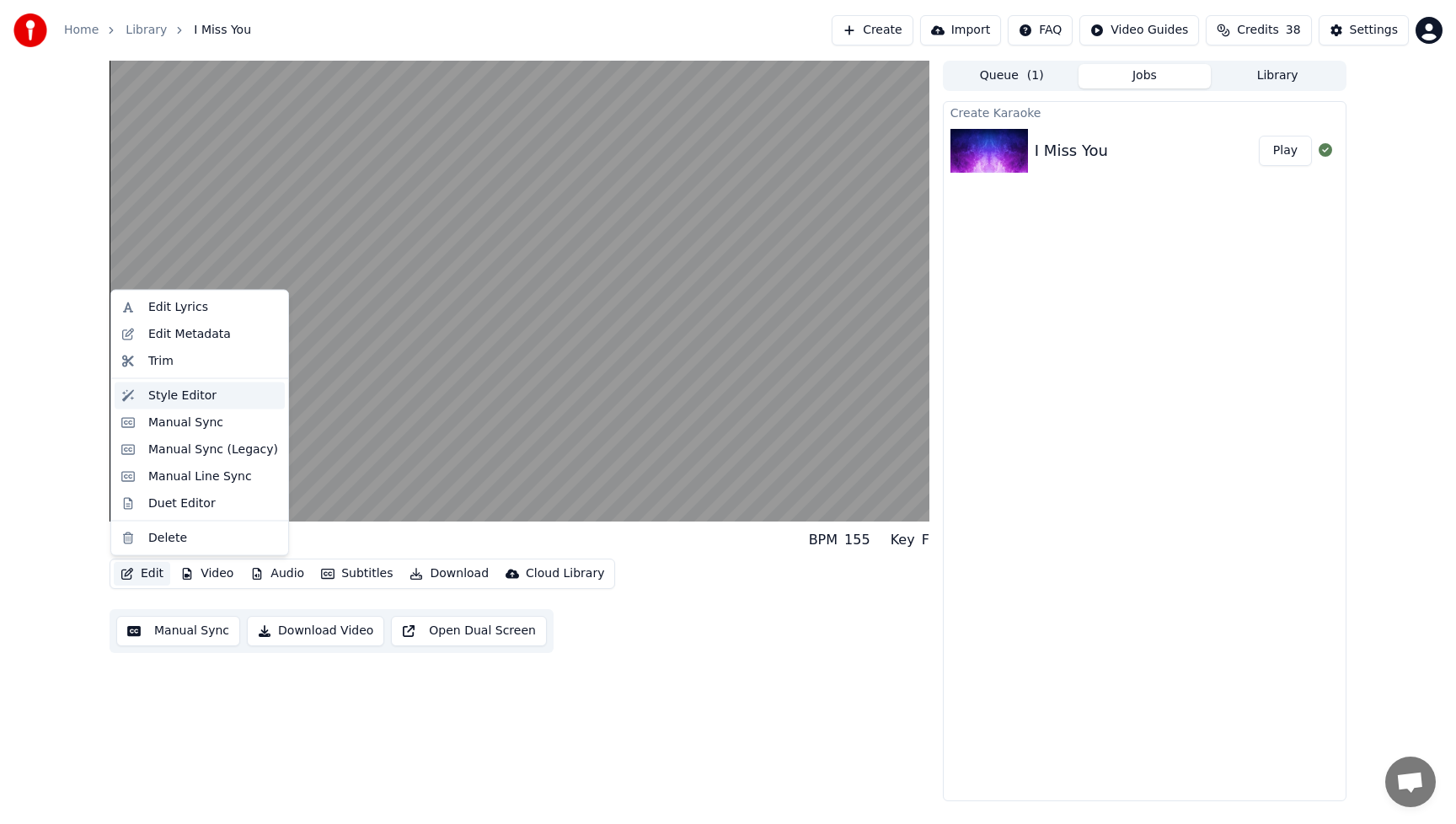
click at [163, 390] on div "Style Editor" at bounding box center [182, 395] width 68 height 17
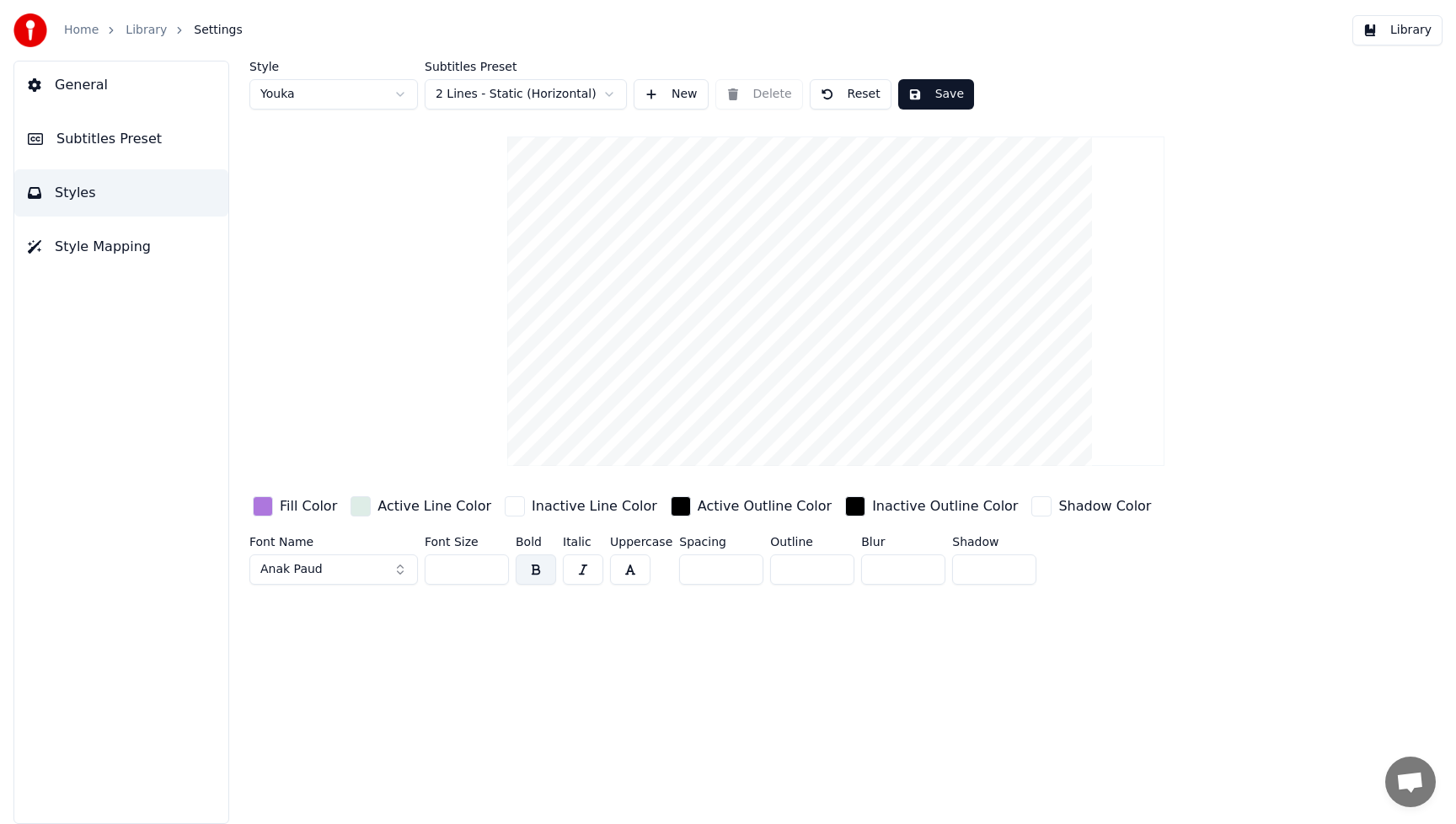
click at [266, 510] on div "button" at bounding box center [263, 506] width 20 height 20
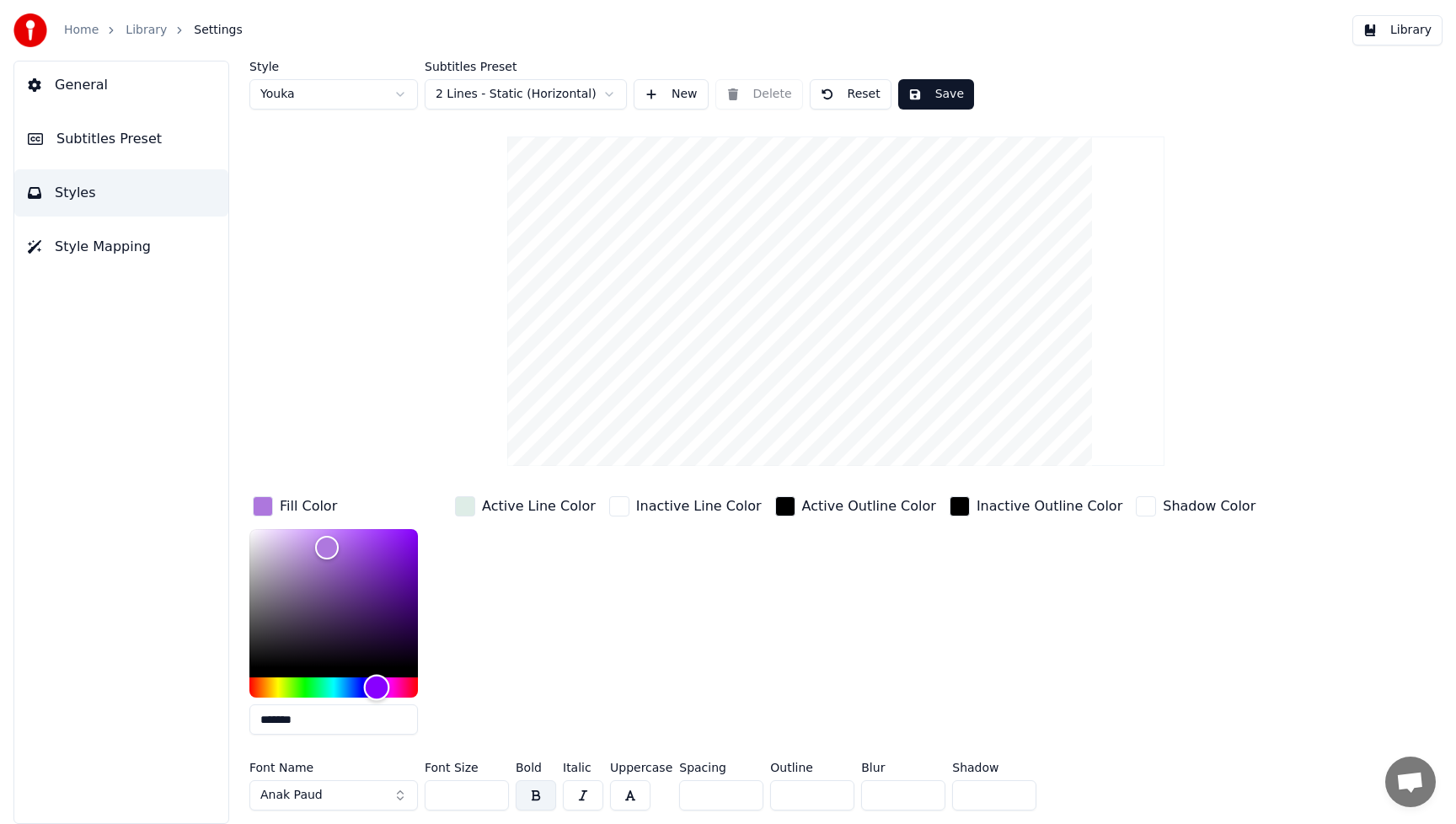
click at [300, 685] on div "Hue" at bounding box center [333, 687] width 168 height 20
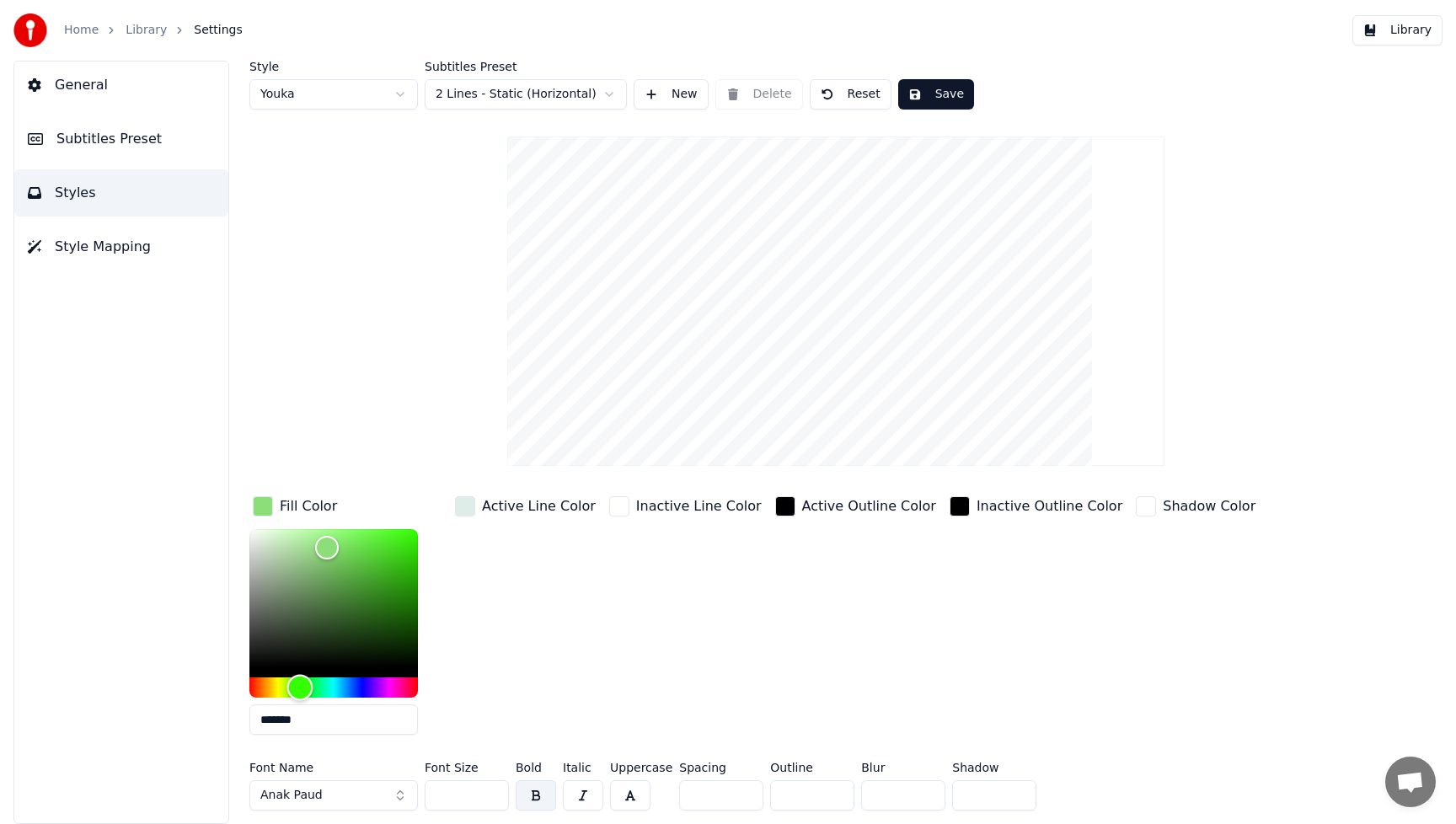
click at [307, 688] on div "Hue" at bounding box center [300, 688] width 26 height 26
type input "*******"
drag, startPoint x: 319, startPoint y: 546, endPoint x: 358, endPoint y: 557, distance: 40.5
click at [358, 557] on div "Color" at bounding box center [358, 557] width 26 height 26
click at [956, 89] on button "Save" at bounding box center [936, 93] width 76 height 30
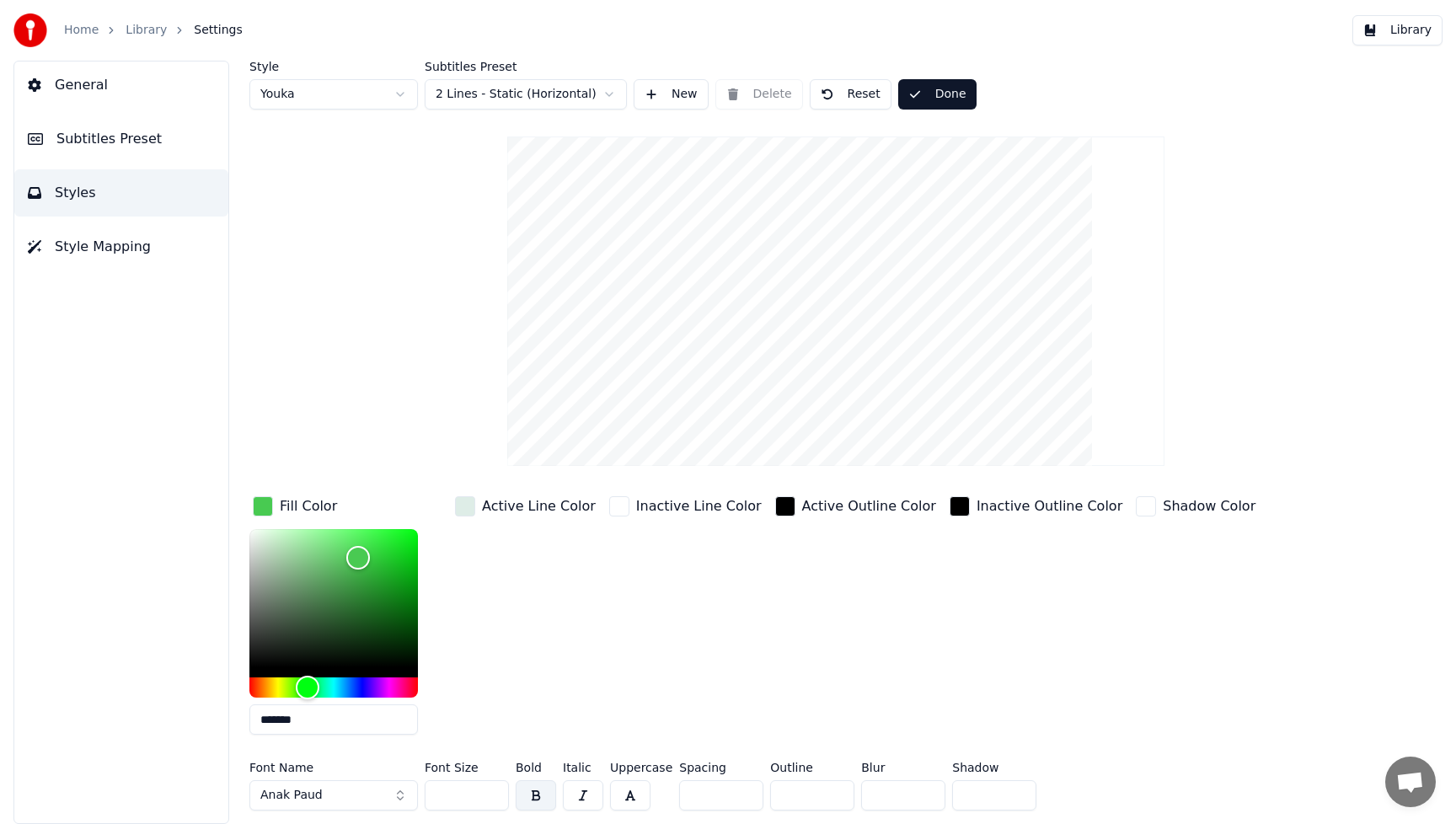
click at [1417, 31] on button "Library" at bounding box center [1397, 30] width 90 height 30
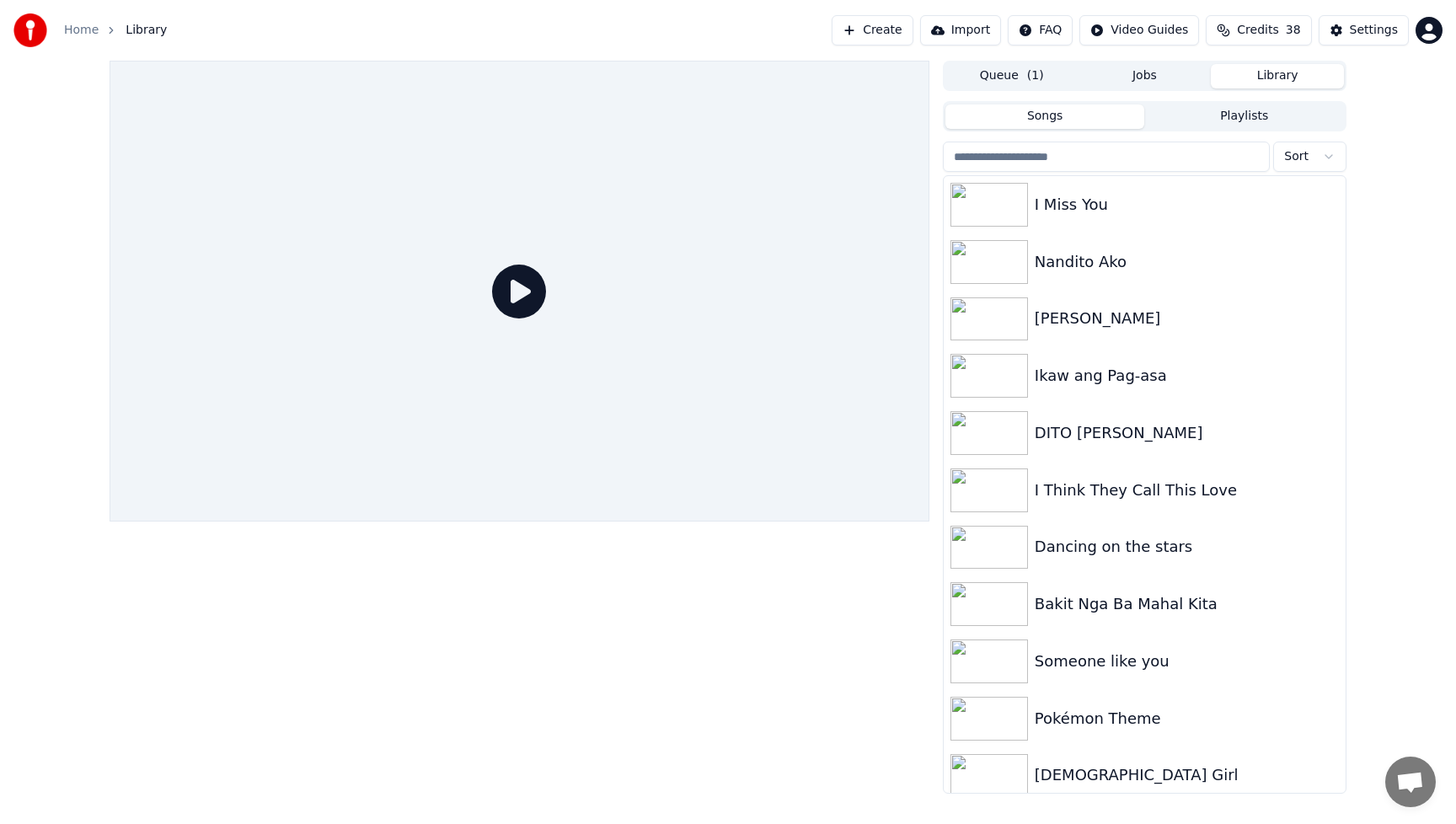
click at [513, 295] on icon at bounding box center [518, 291] width 53 height 54
click at [991, 215] on img at bounding box center [989, 204] width 78 height 44
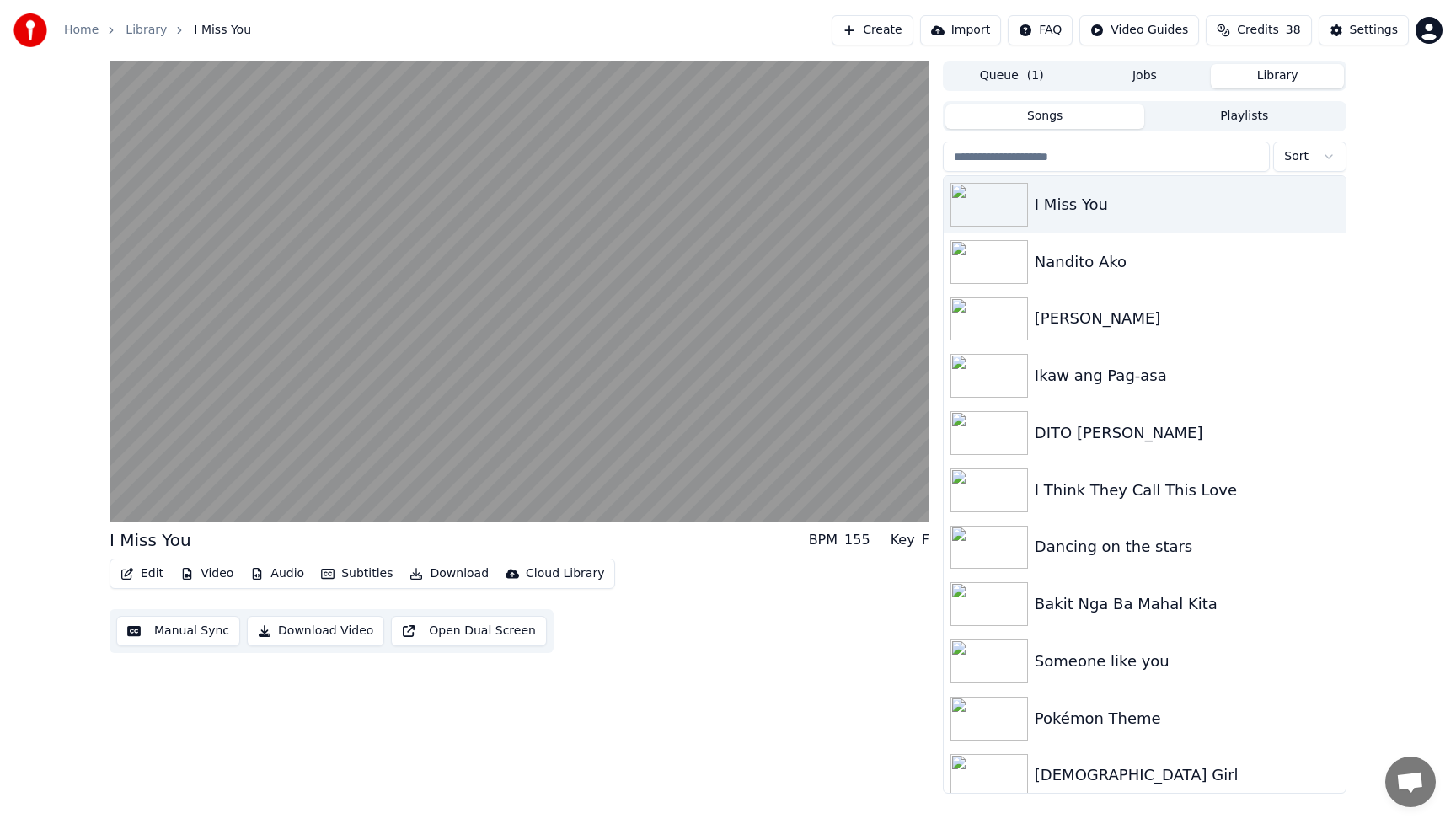
click at [211, 576] on button "Video" at bounding box center [206, 574] width 66 height 23
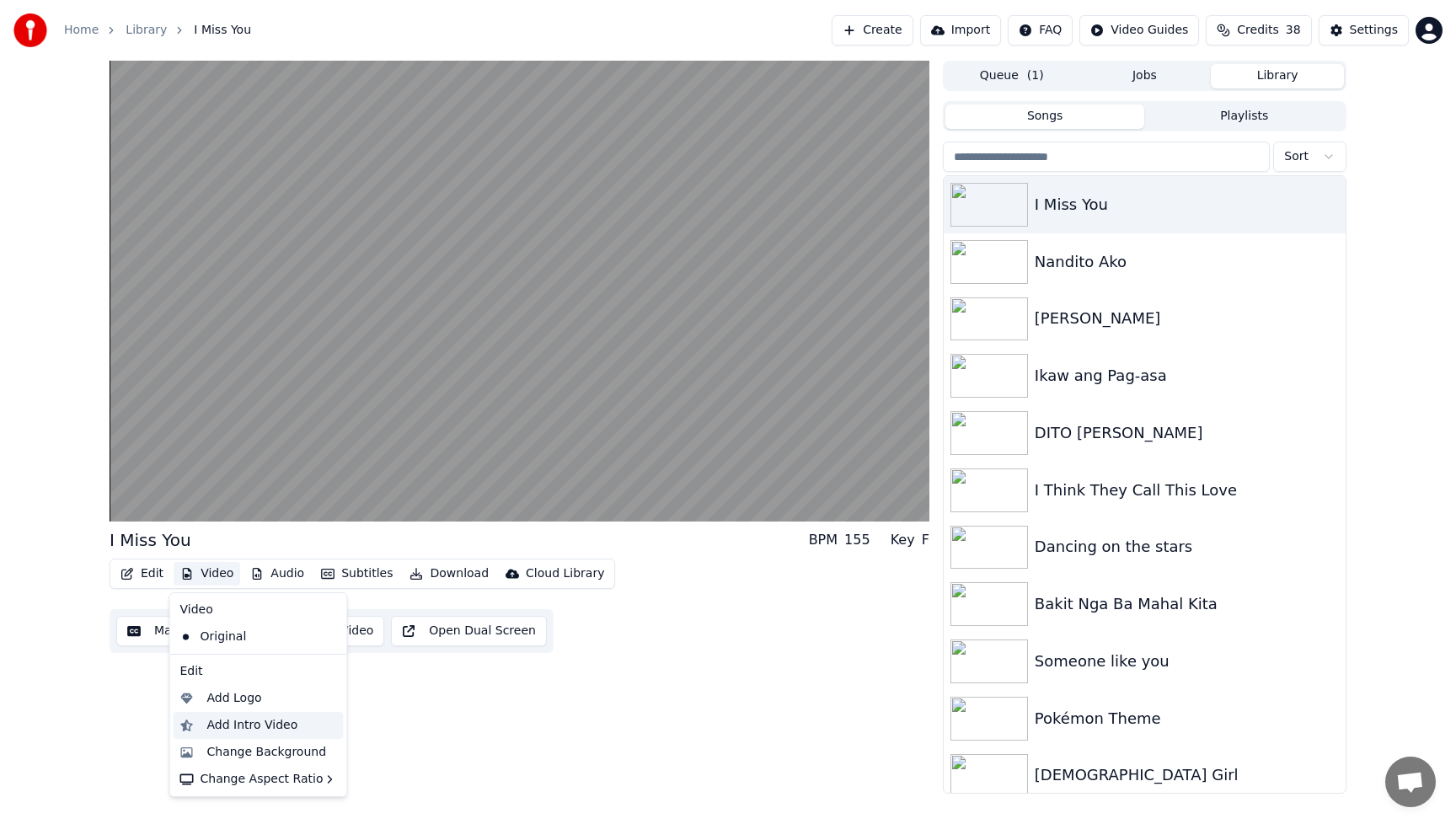
click at [231, 727] on div "Add Intro Video" at bounding box center [253, 725] width 91 height 17
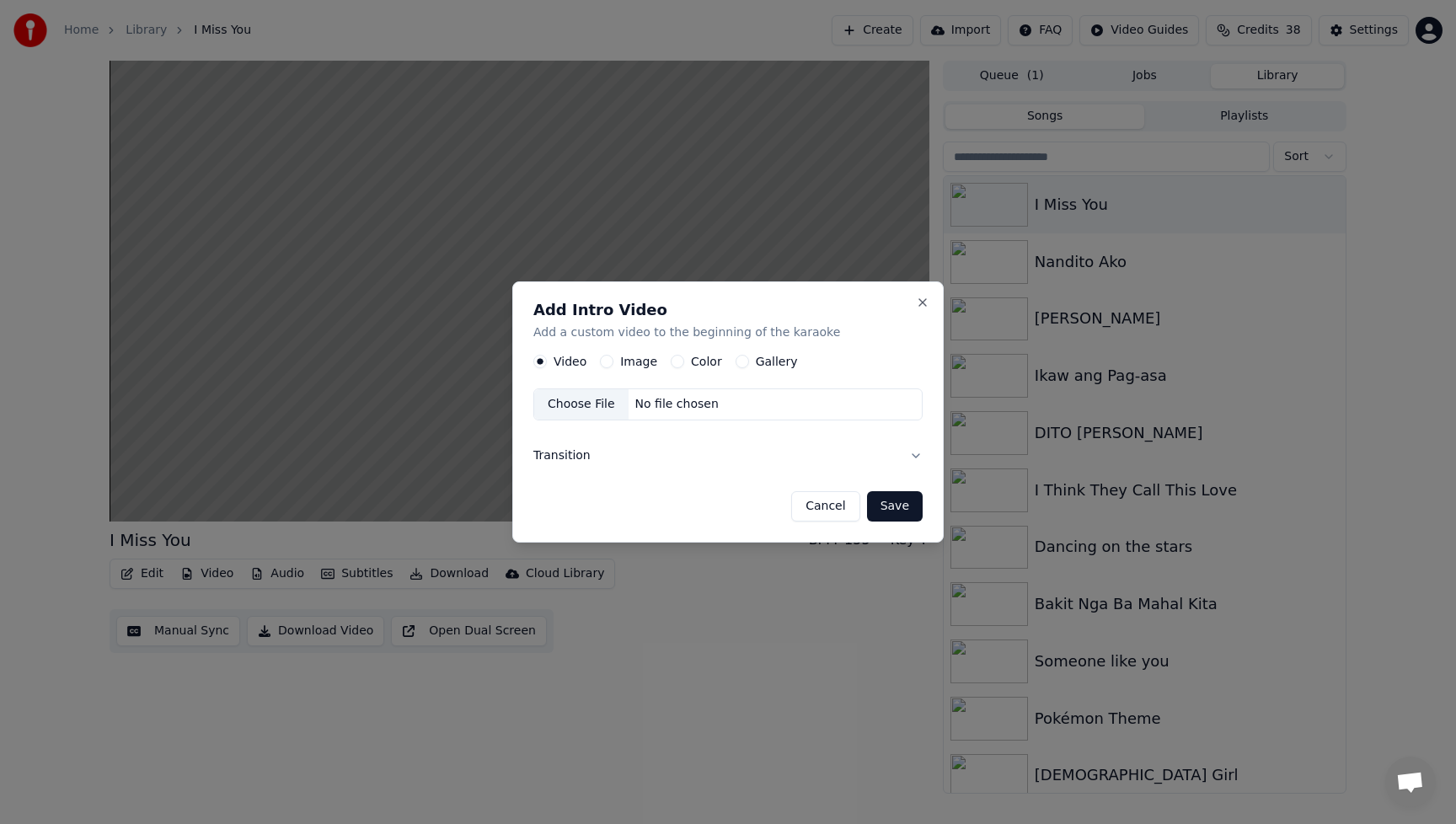
click at [608, 362] on button "Image" at bounding box center [607, 362] width 14 height 14
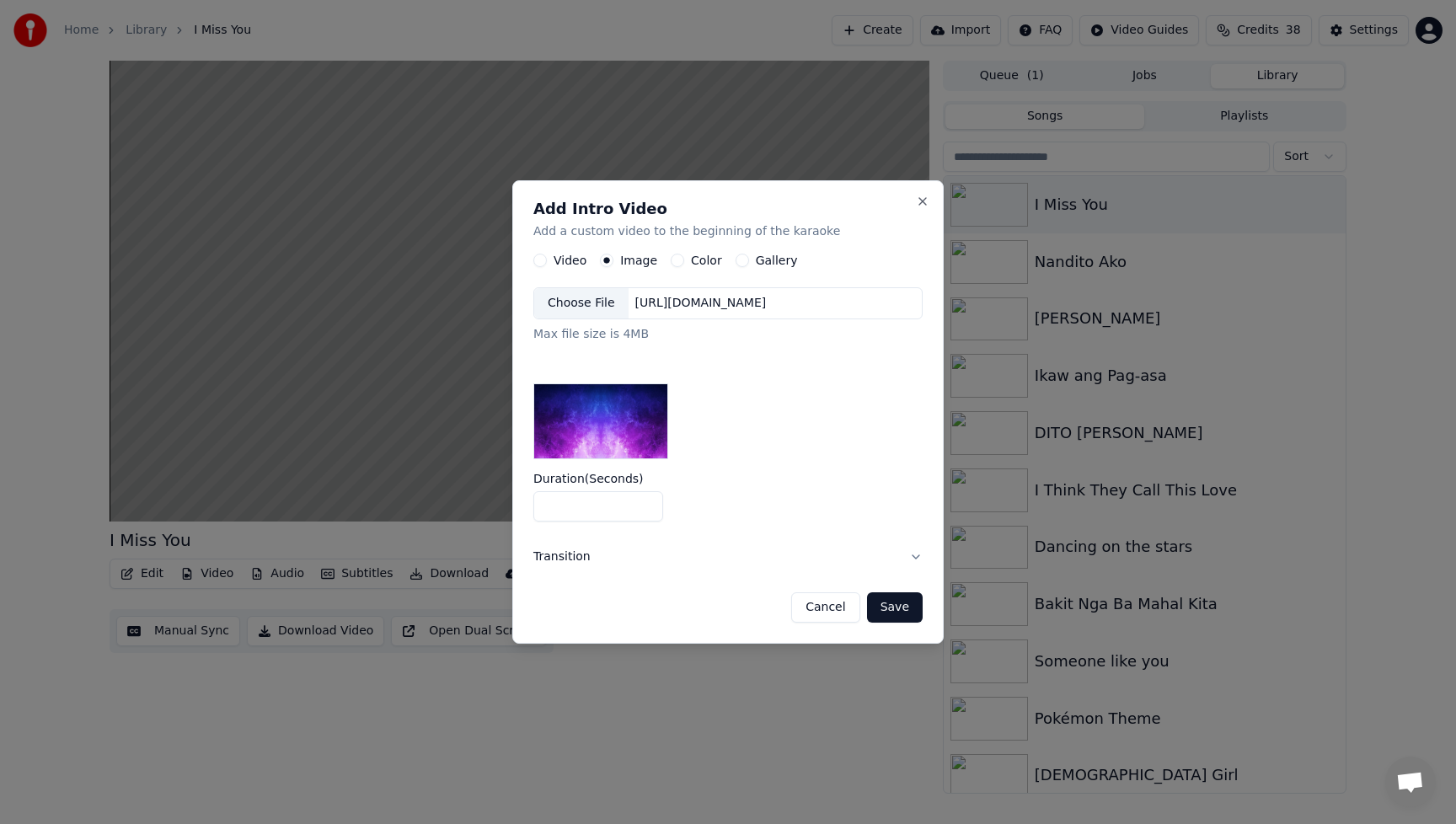
click at [588, 305] on div "Choose File" at bounding box center [581, 303] width 94 height 30
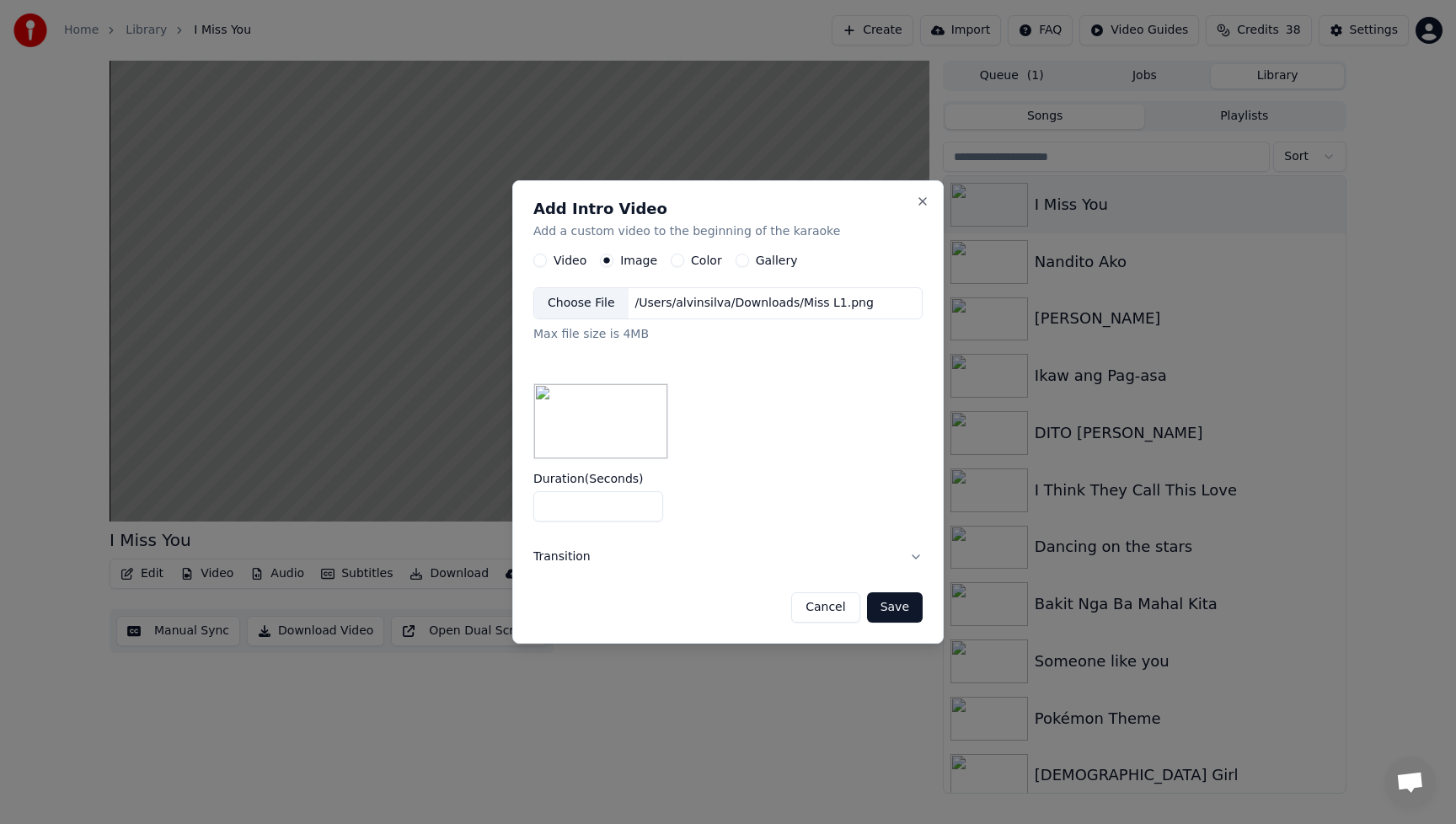
click at [909, 608] on button "Save" at bounding box center [894, 607] width 55 height 30
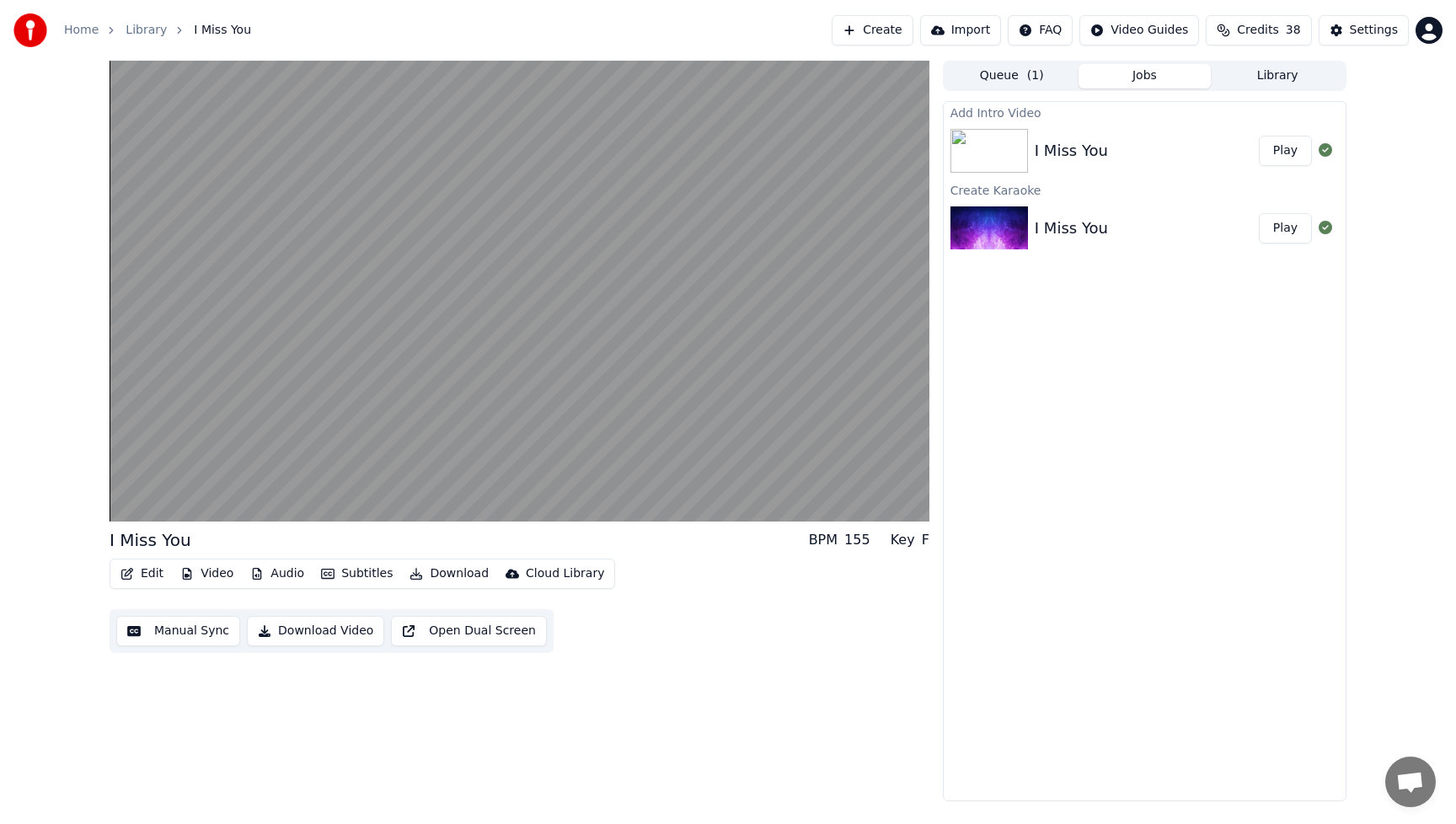
click at [154, 576] on button "Edit" at bounding box center [142, 574] width 56 height 23
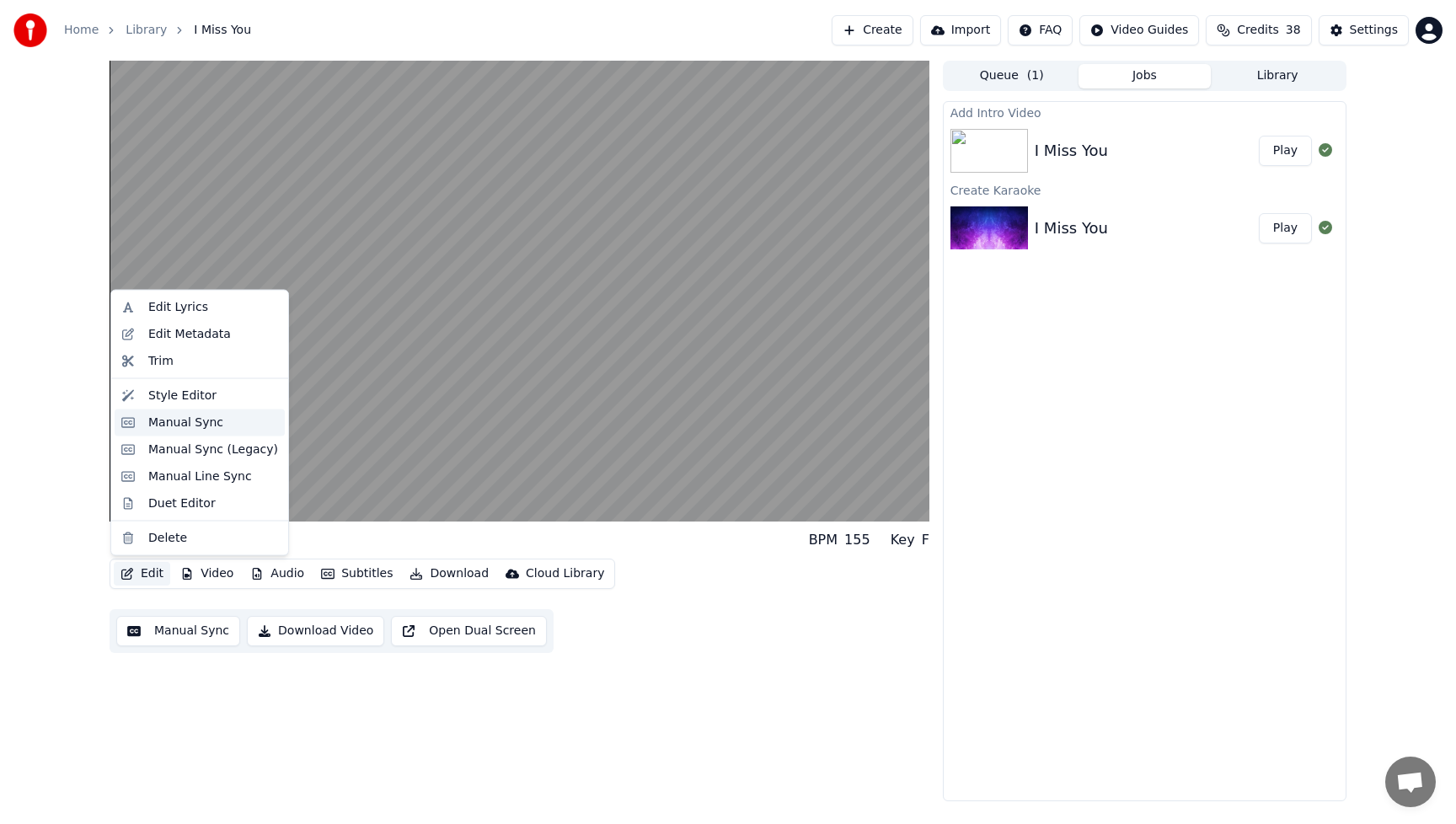
click at [185, 421] on div "Manual Sync" at bounding box center [185, 421] width 75 height 17
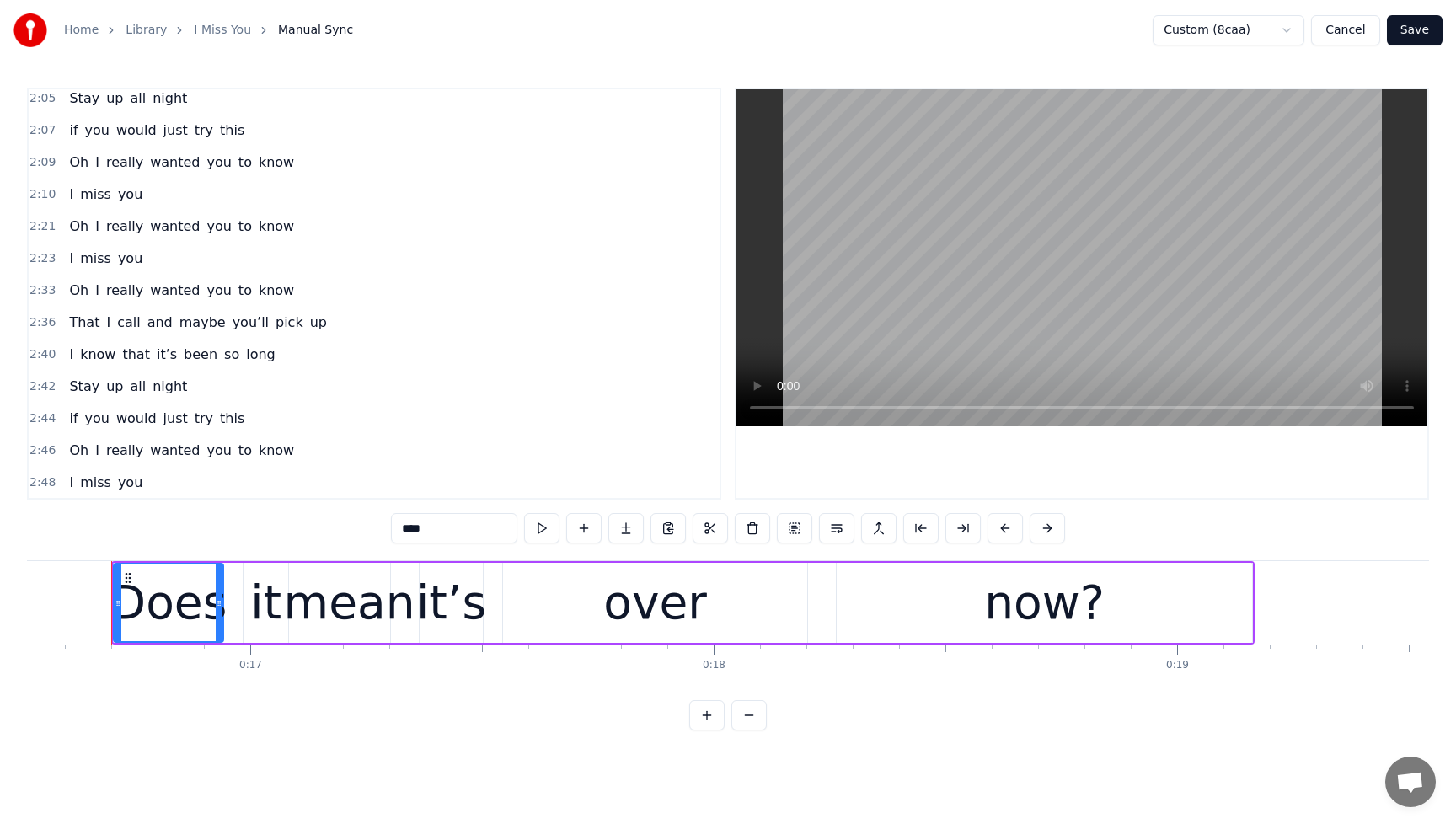
scroll to position [1481, 0]
click at [67, 255] on span "I" at bounding box center [71, 258] width 8 height 19
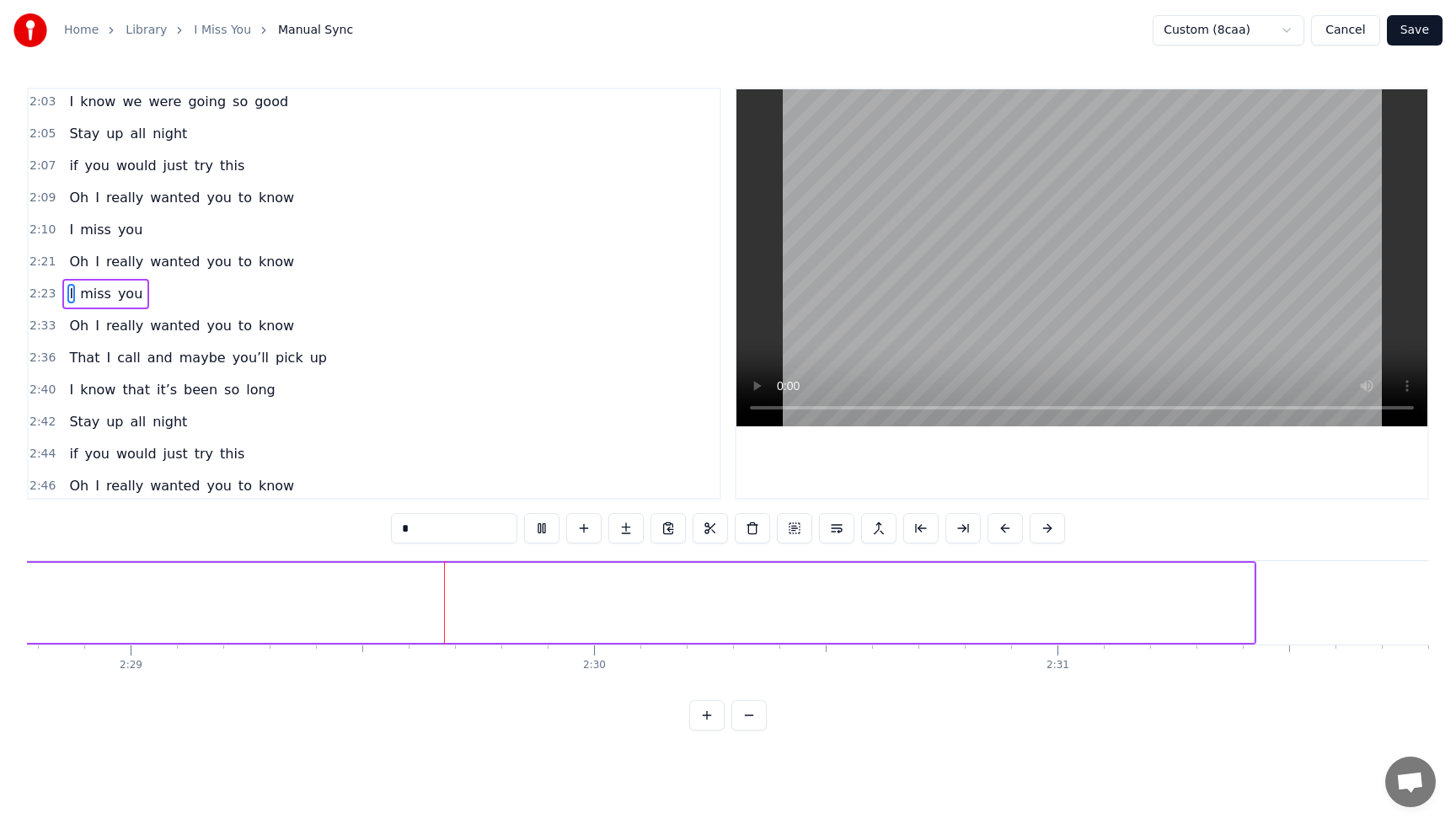
scroll to position [0, 69018]
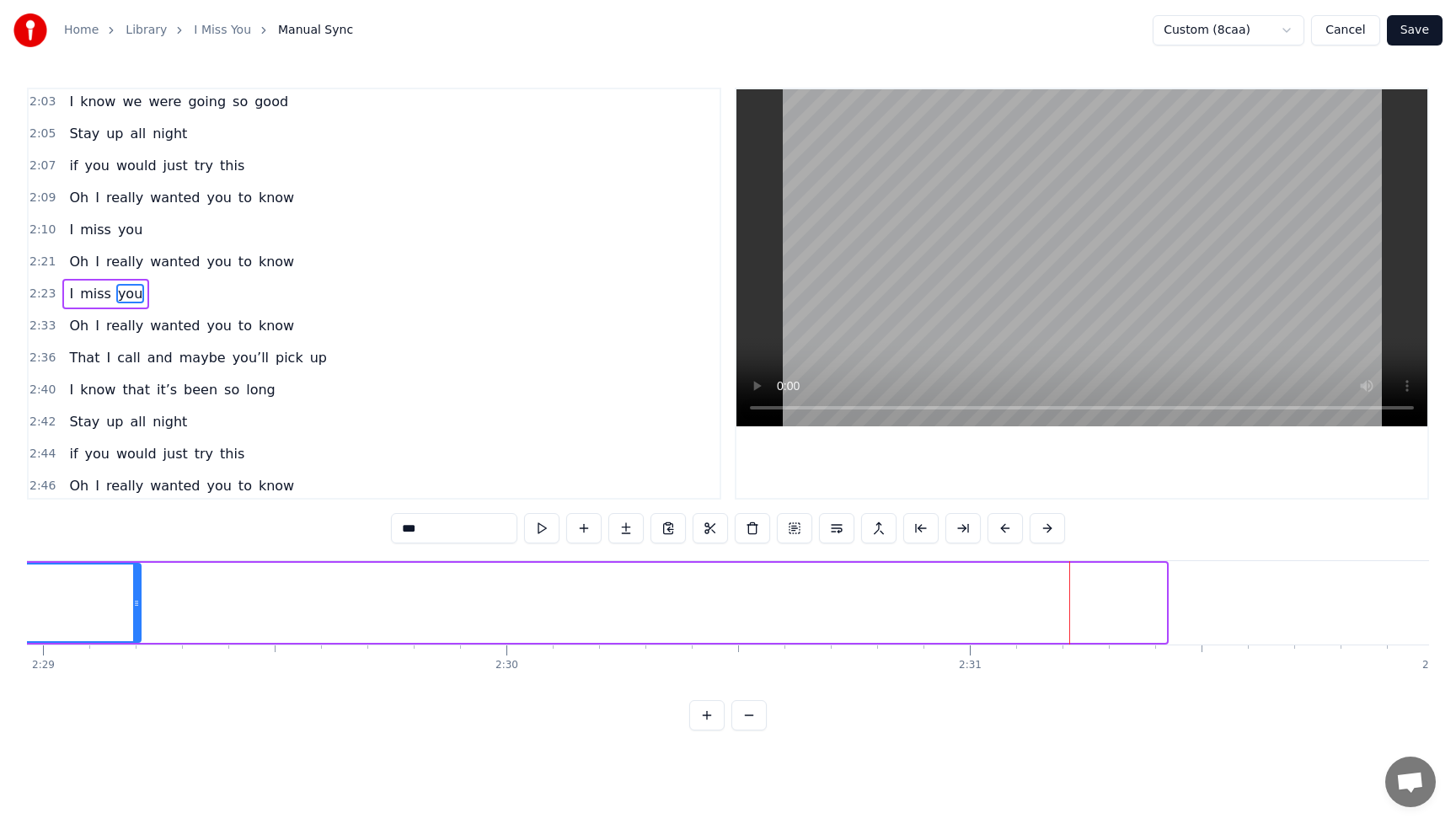
drag, startPoint x: 1163, startPoint y: 604, endPoint x: 138, endPoint y: 623, distance: 1025.2
click at [138, 623] on div at bounding box center [136, 602] width 7 height 77
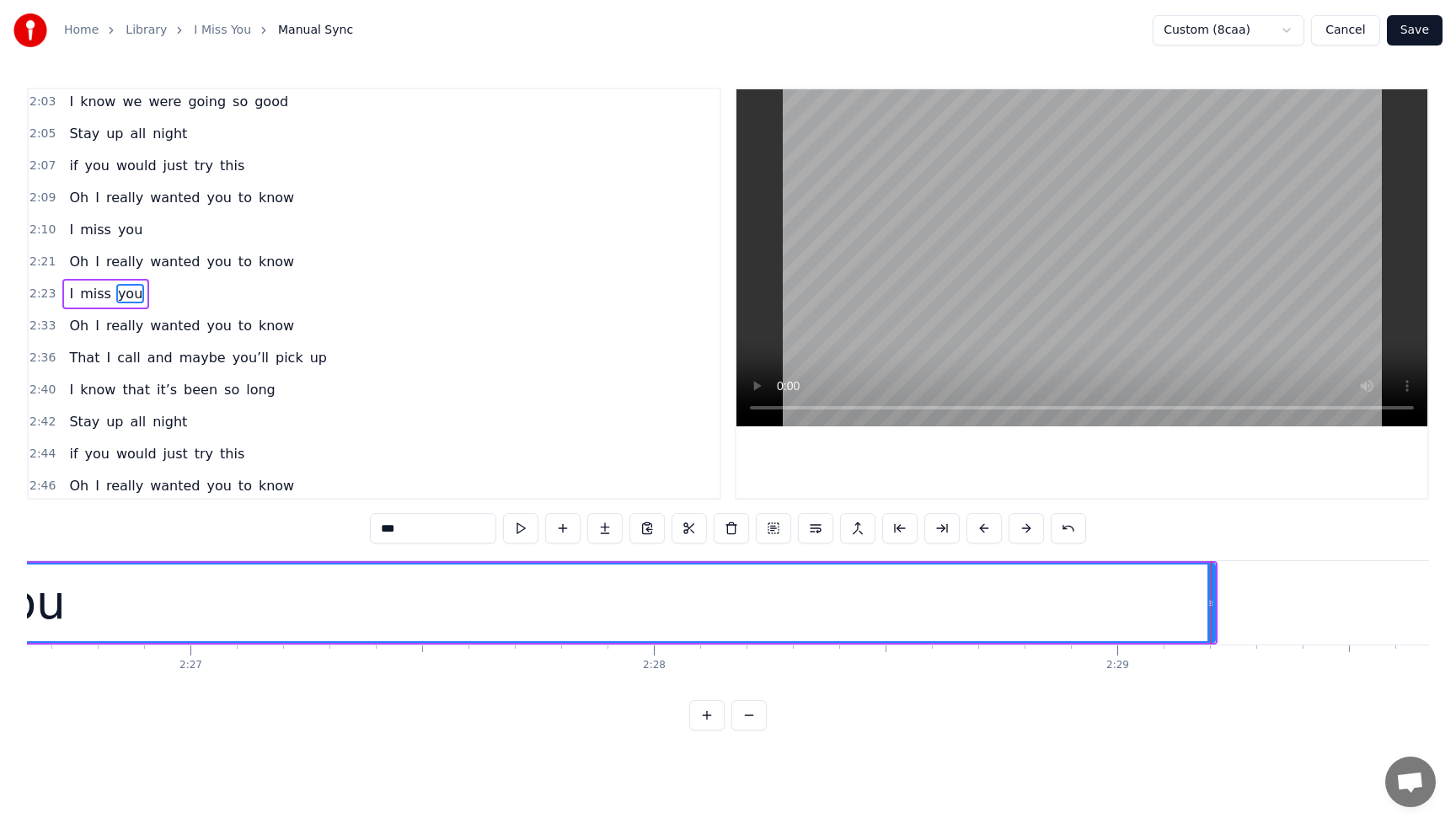
scroll to position [0, 68086]
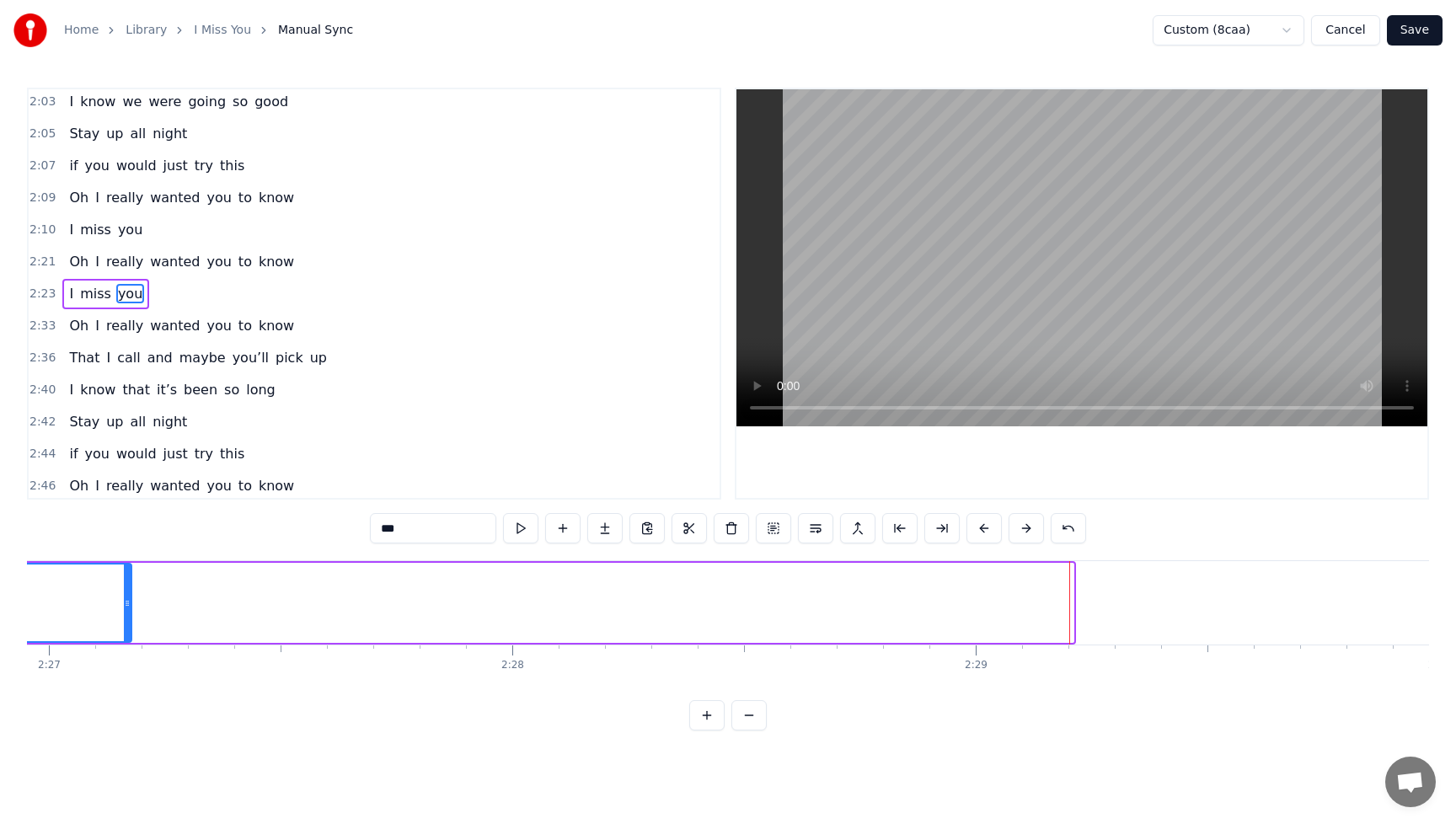
drag, startPoint x: 1072, startPoint y: 609, endPoint x: 119, endPoint y: 619, distance: 953.1
click at [124, 619] on div at bounding box center [126, 602] width 7 height 77
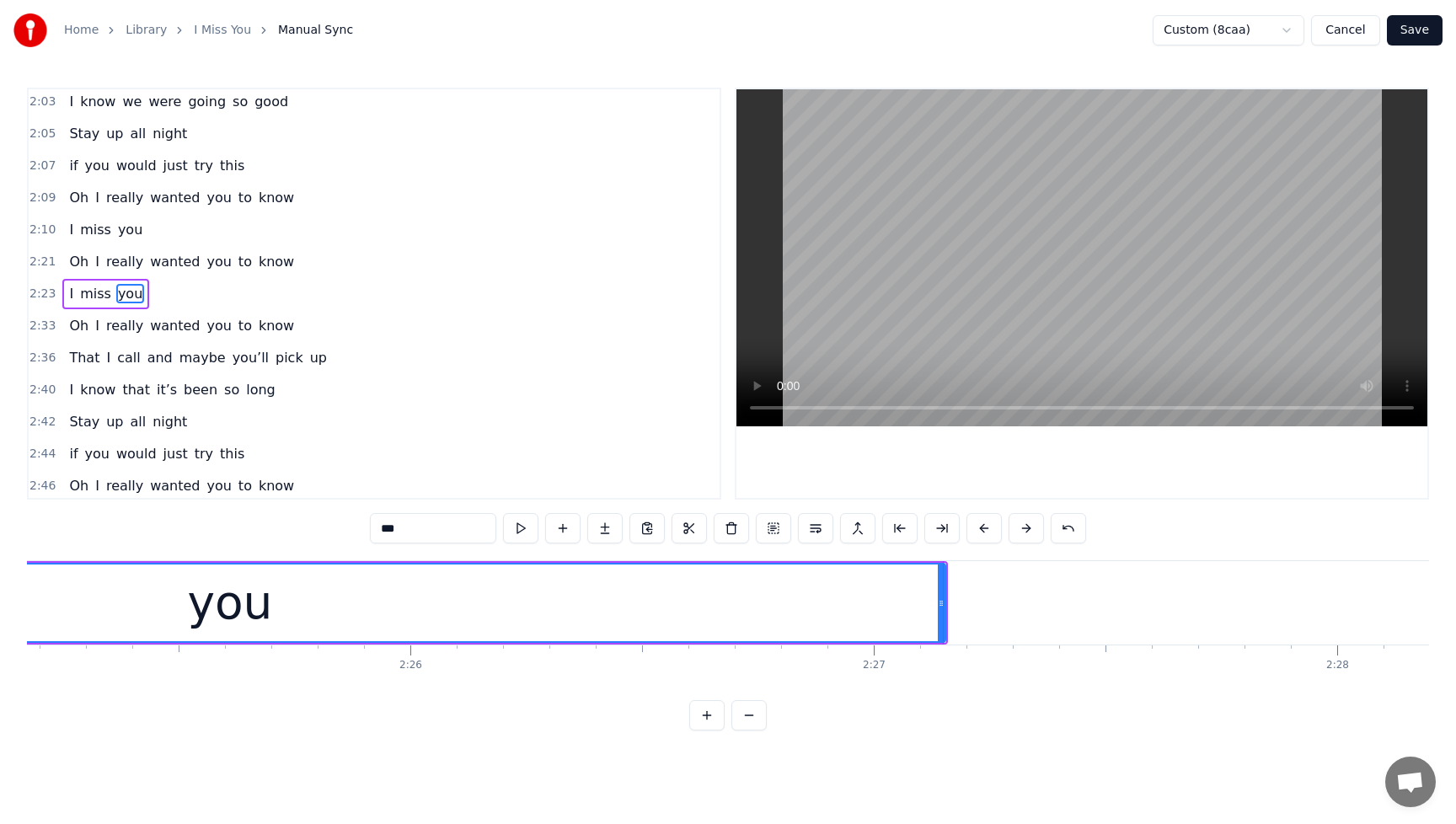
scroll to position [0, 67238]
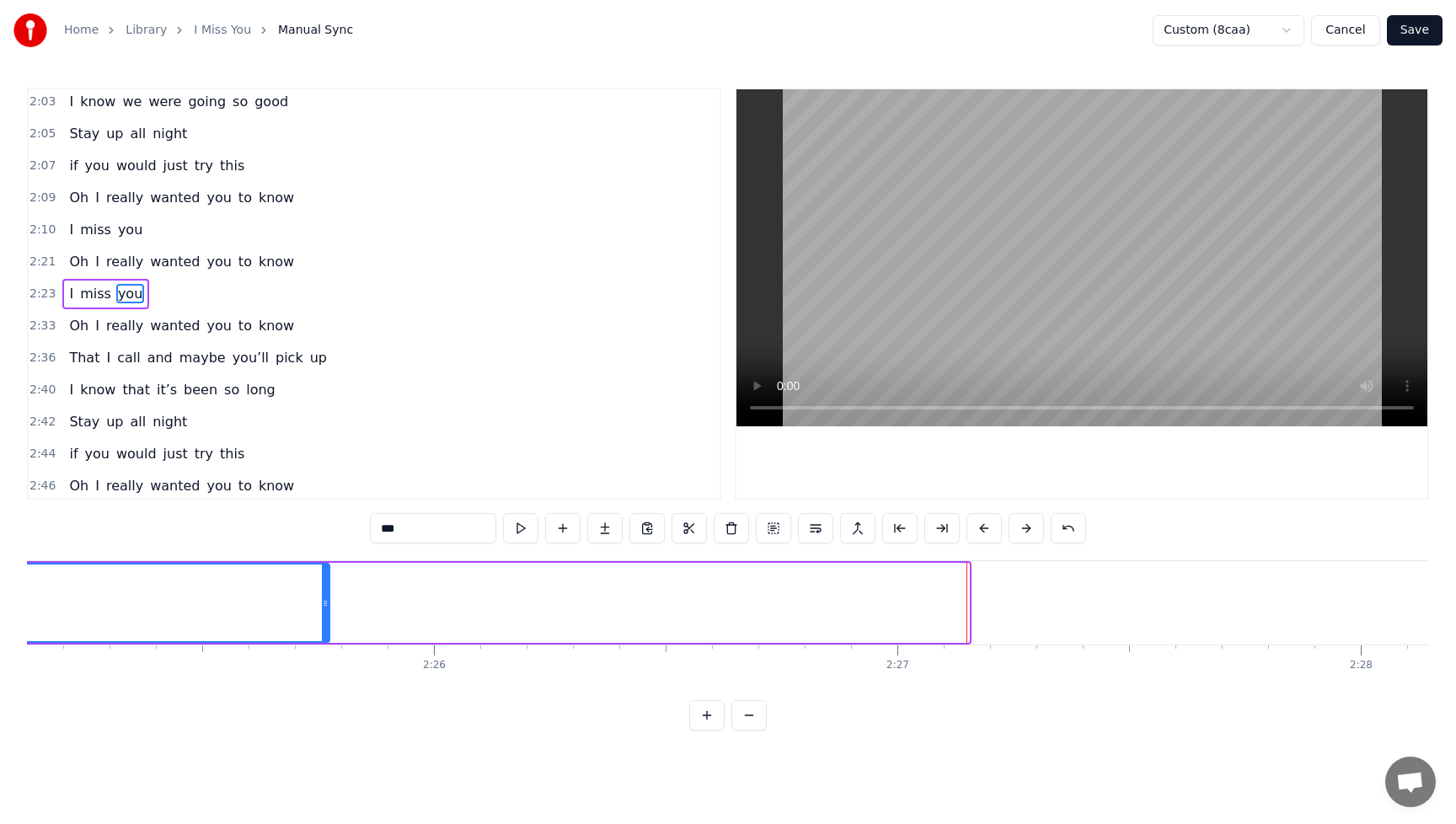
drag, startPoint x: 964, startPoint y: 604, endPoint x: 324, endPoint y: 607, distance: 640.0
click at [324, 607] on icon at bounding box center [325, 603] width 7 height 14
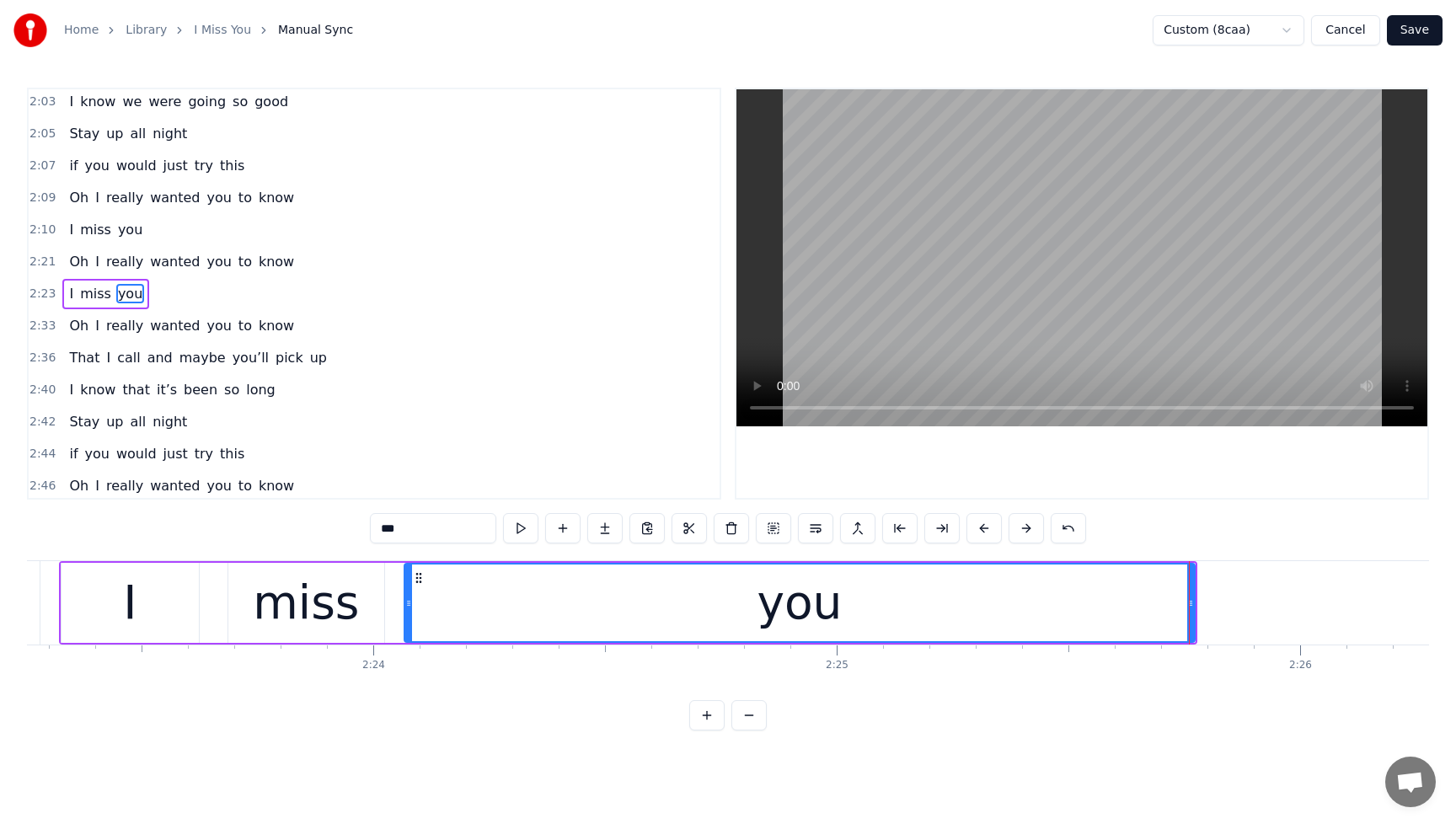
scroll to position [0, 66348]
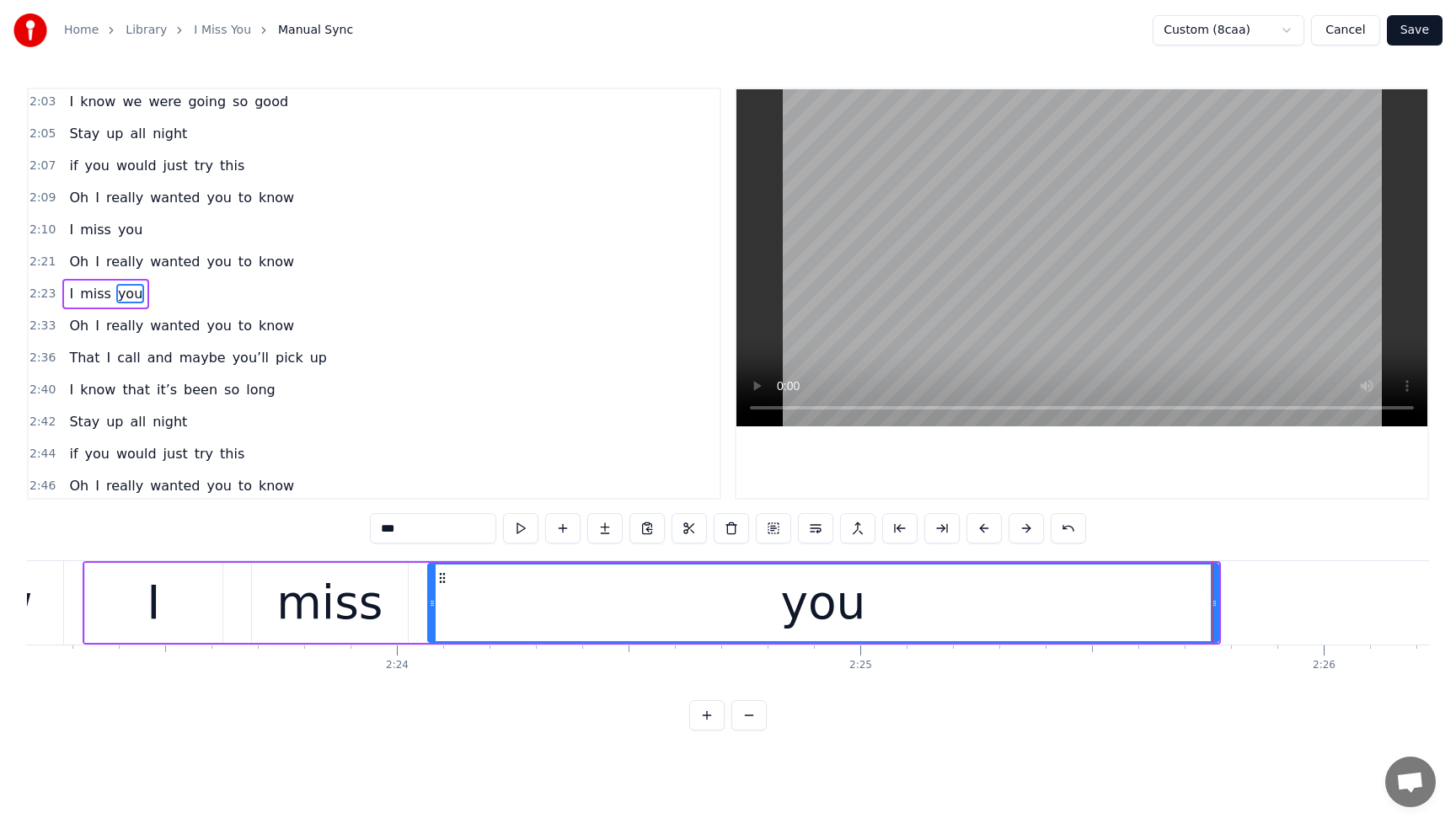
click at [71, 292] on span "I" at bounding box center [71, 294] width 8 height 19
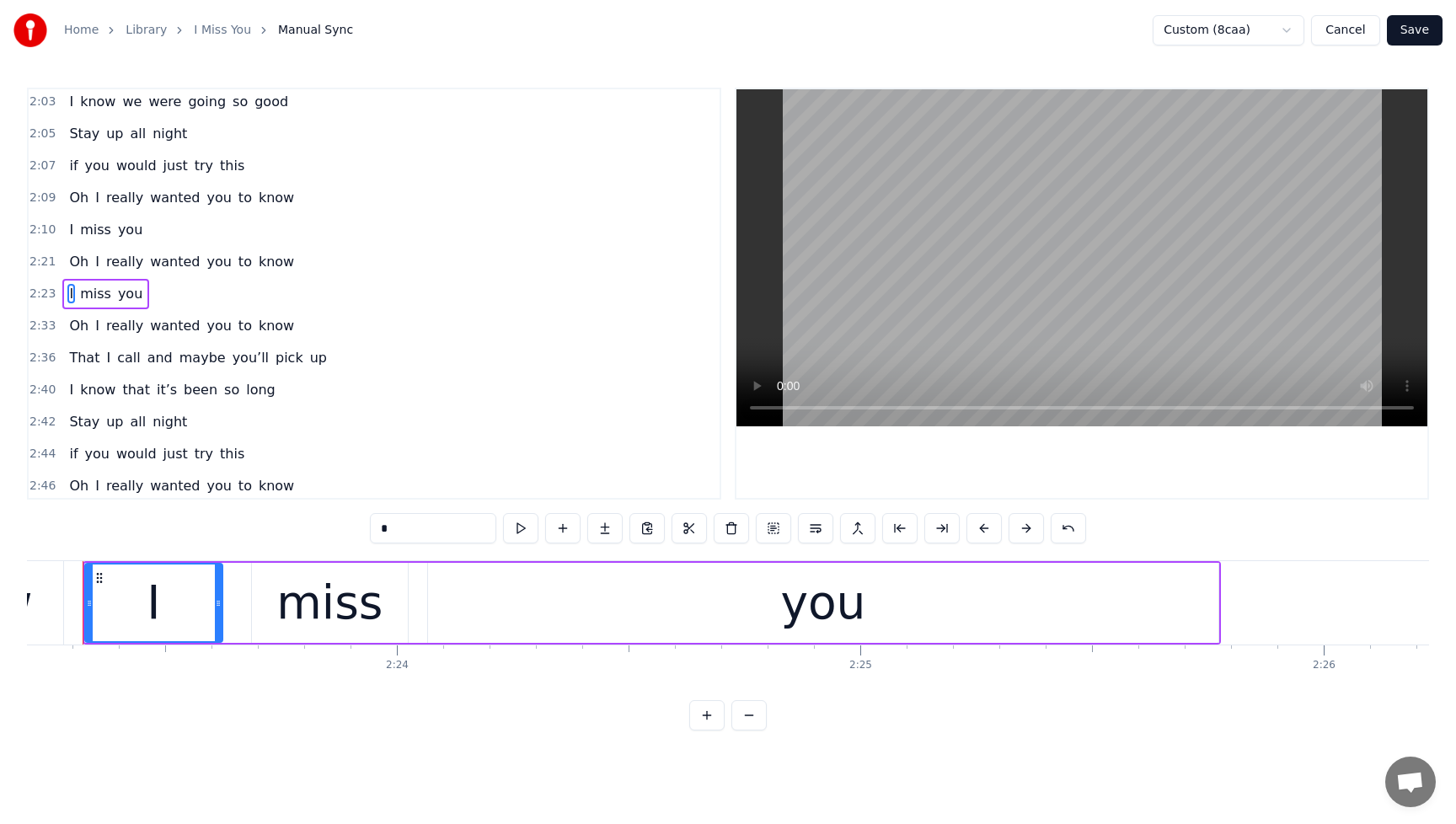
scroll to position [0, 66319]
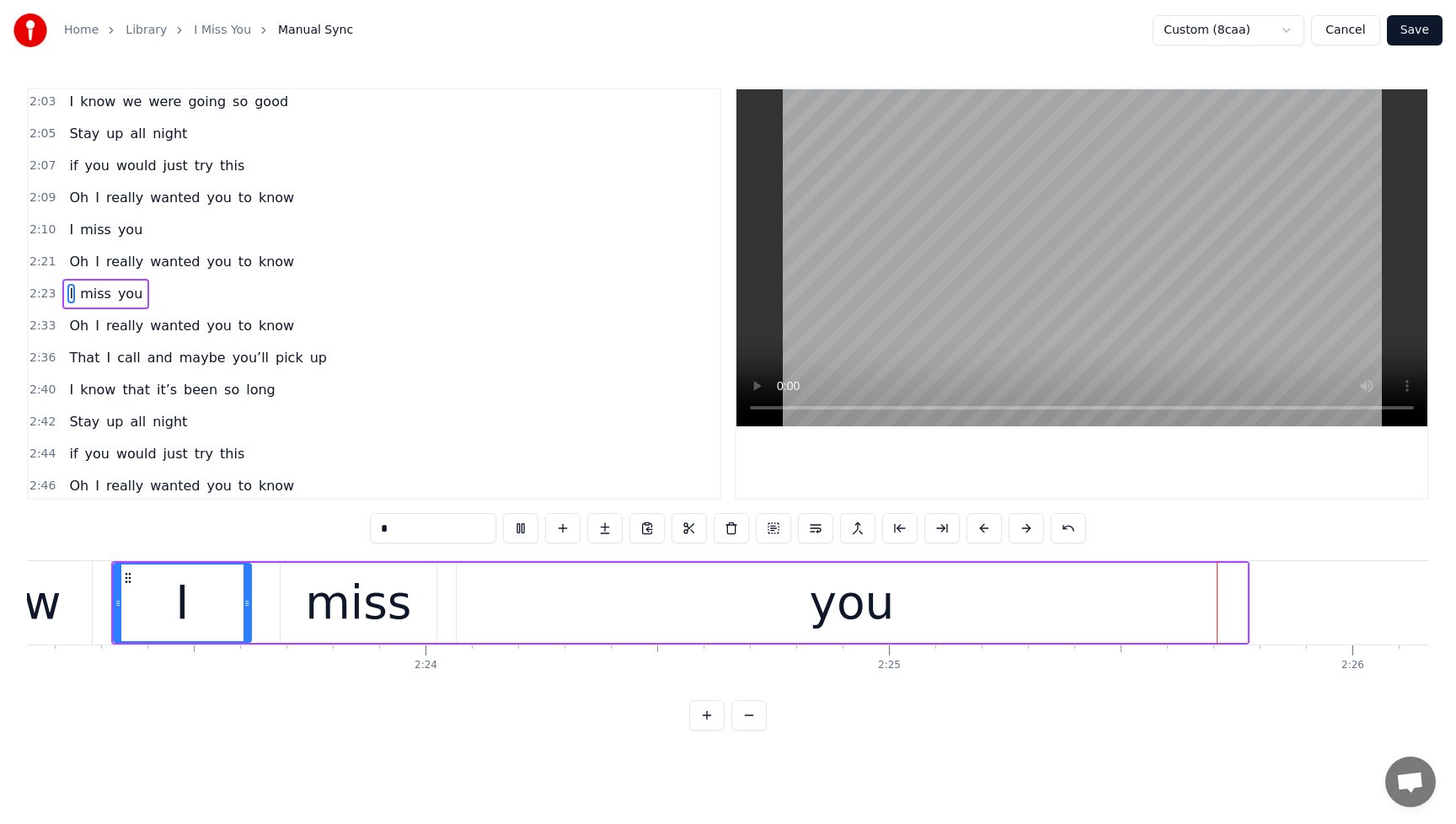
click at [72, 266] on span "Oh" at bounding box center [78, 262] width 22 height 19
type input "**"
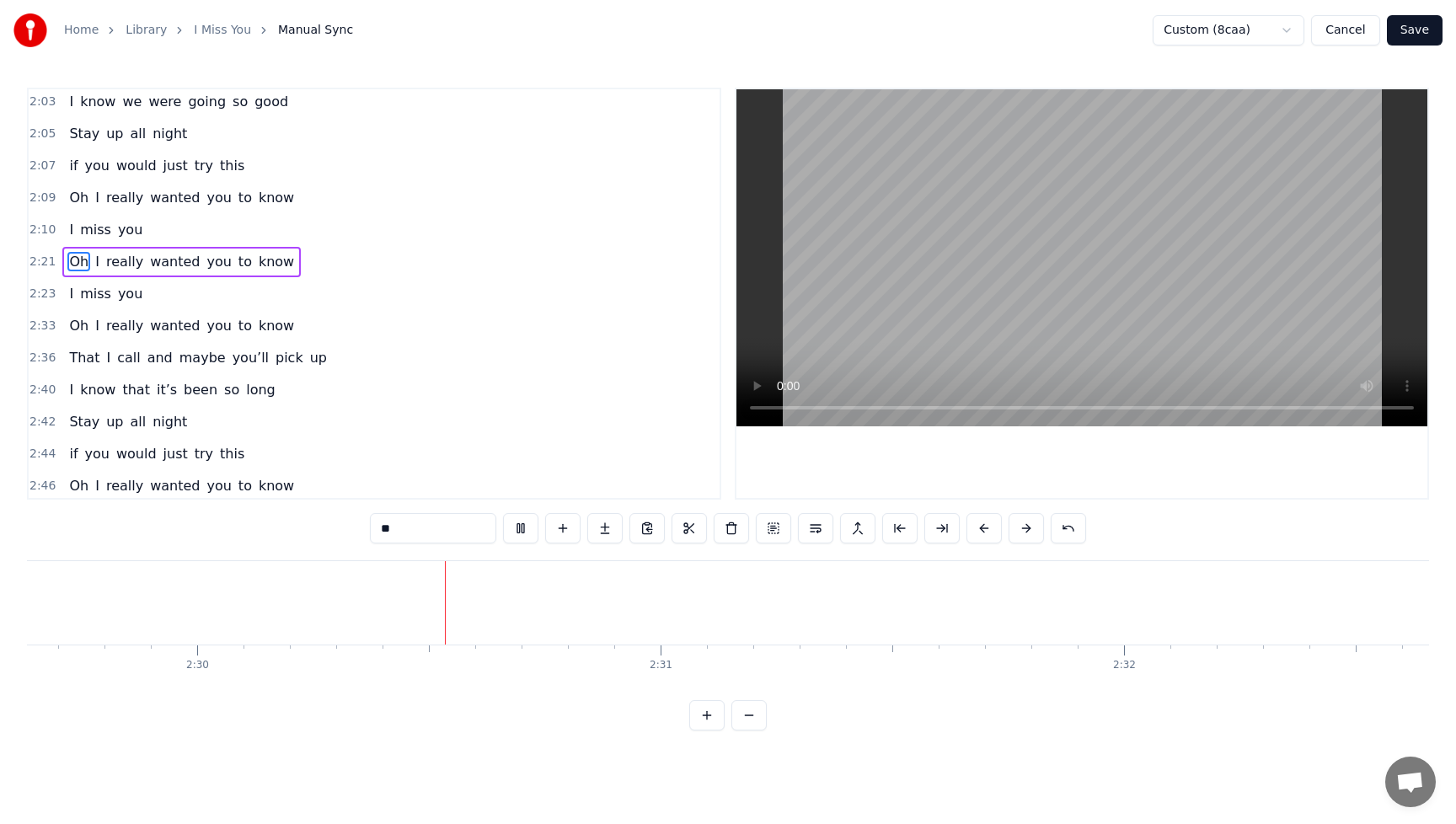
scroll to position [0, 69440]
click at [1352, 30] on button "Cancel" at bounding box center [1345, 30] width 68 height 30
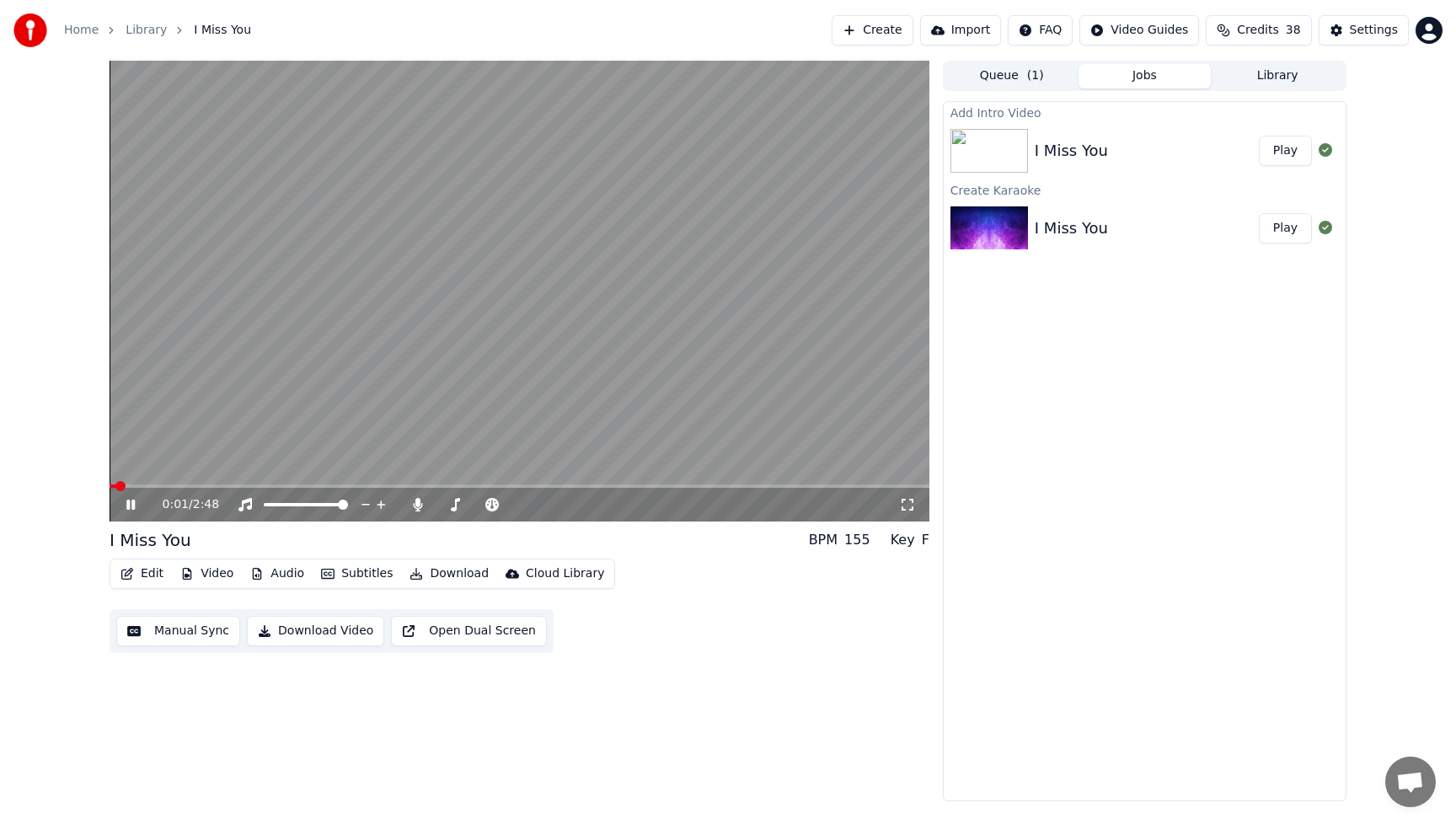
click at [1293, 150] on button "Play" at bounding box center [1285, 150] width 53 height 30
click at [654, 484] on span at bounding box center [519, 485] width 820 height 3
click at [785, 688] on div "1:53 / 2:48 I Miss You BPM 155 Key F Edit Video Audio Subtitles Download Cloud …" at bounding box center [519, 430] width 820 height 740
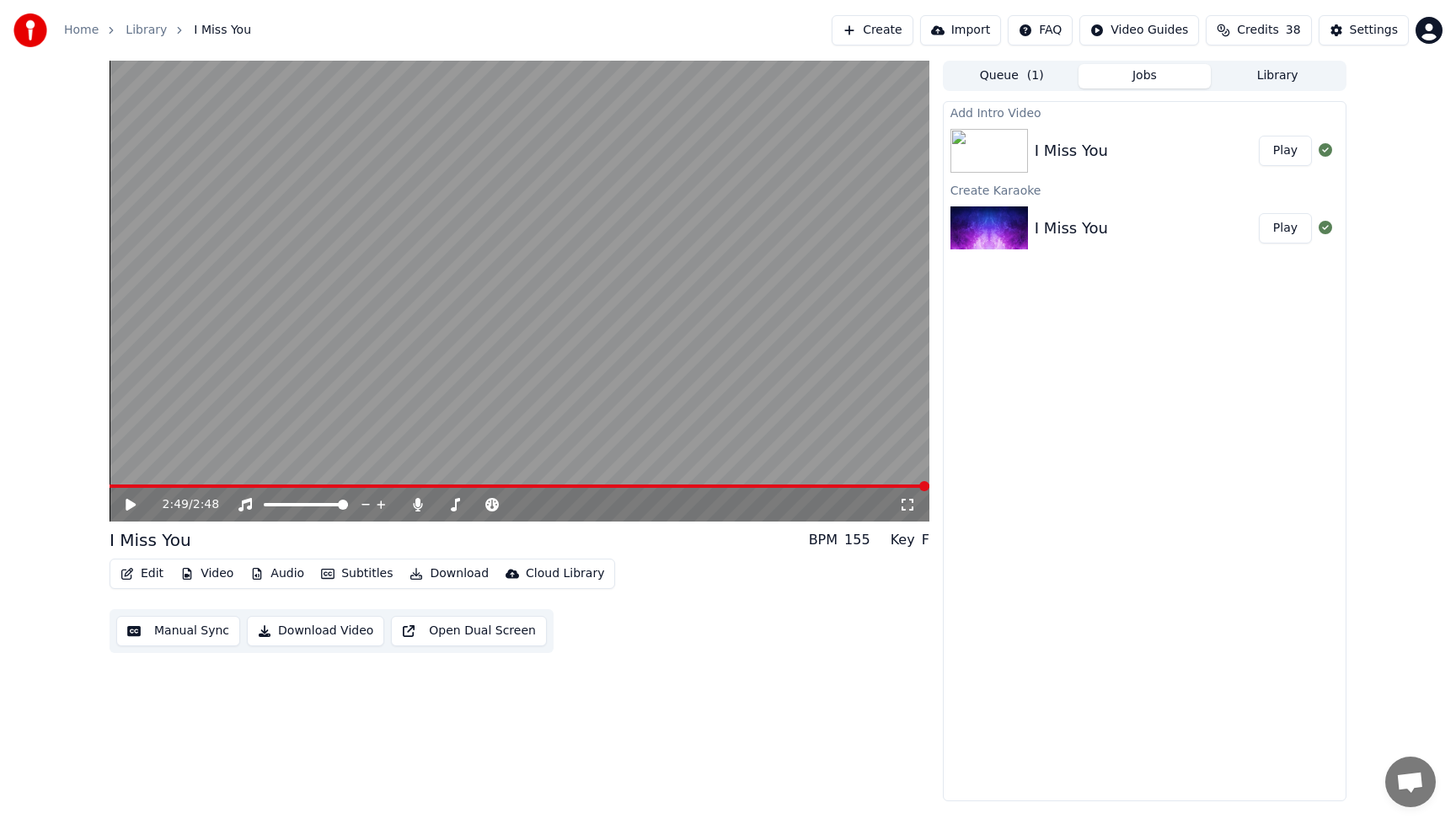
click at [136, 573] on button "Edit" at bounding box center [142, 574] width 56 height 23
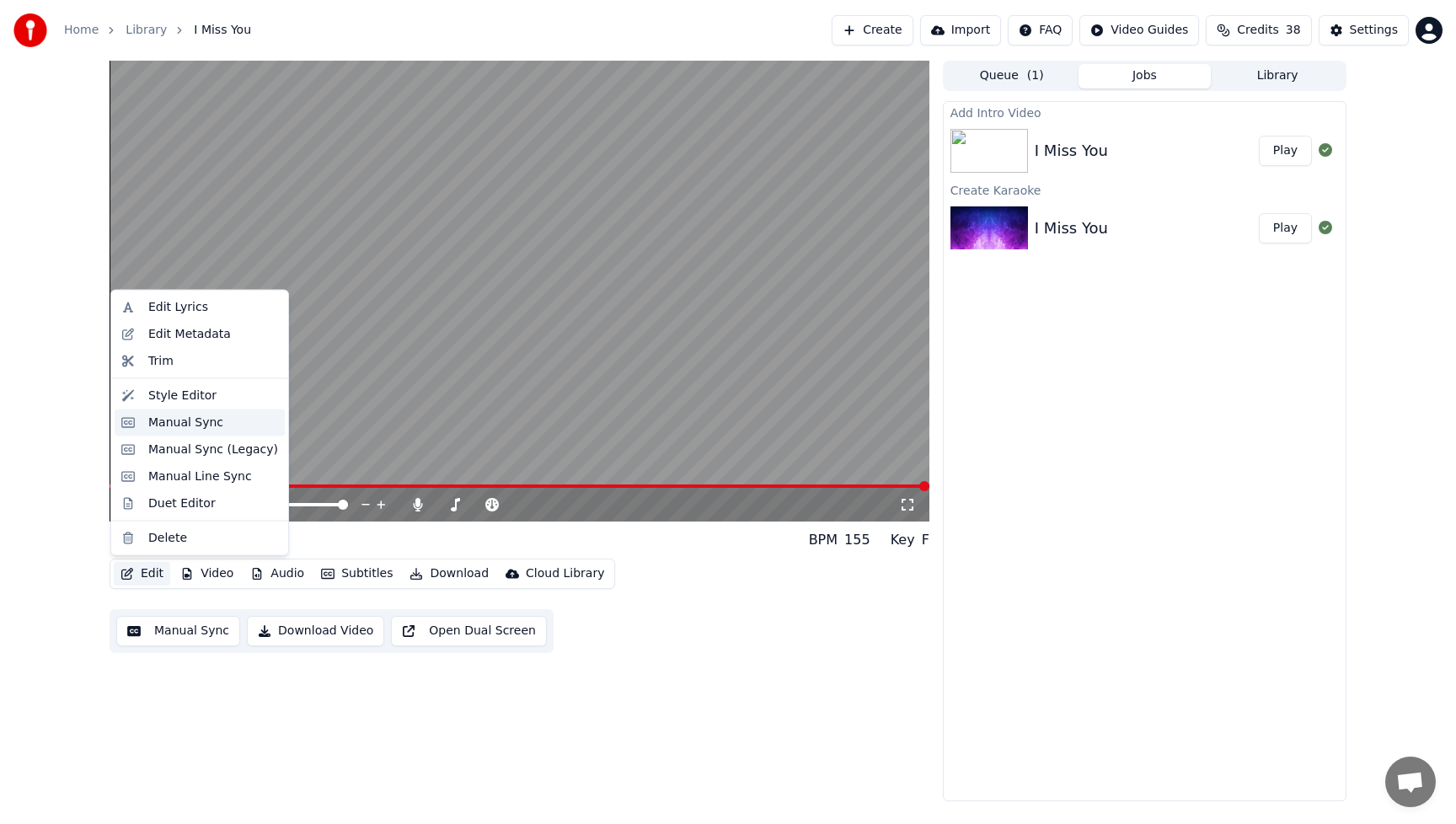
click at [183, 423] on div "Manual Sync" at bounding box center [185, 421] width 75 height 17
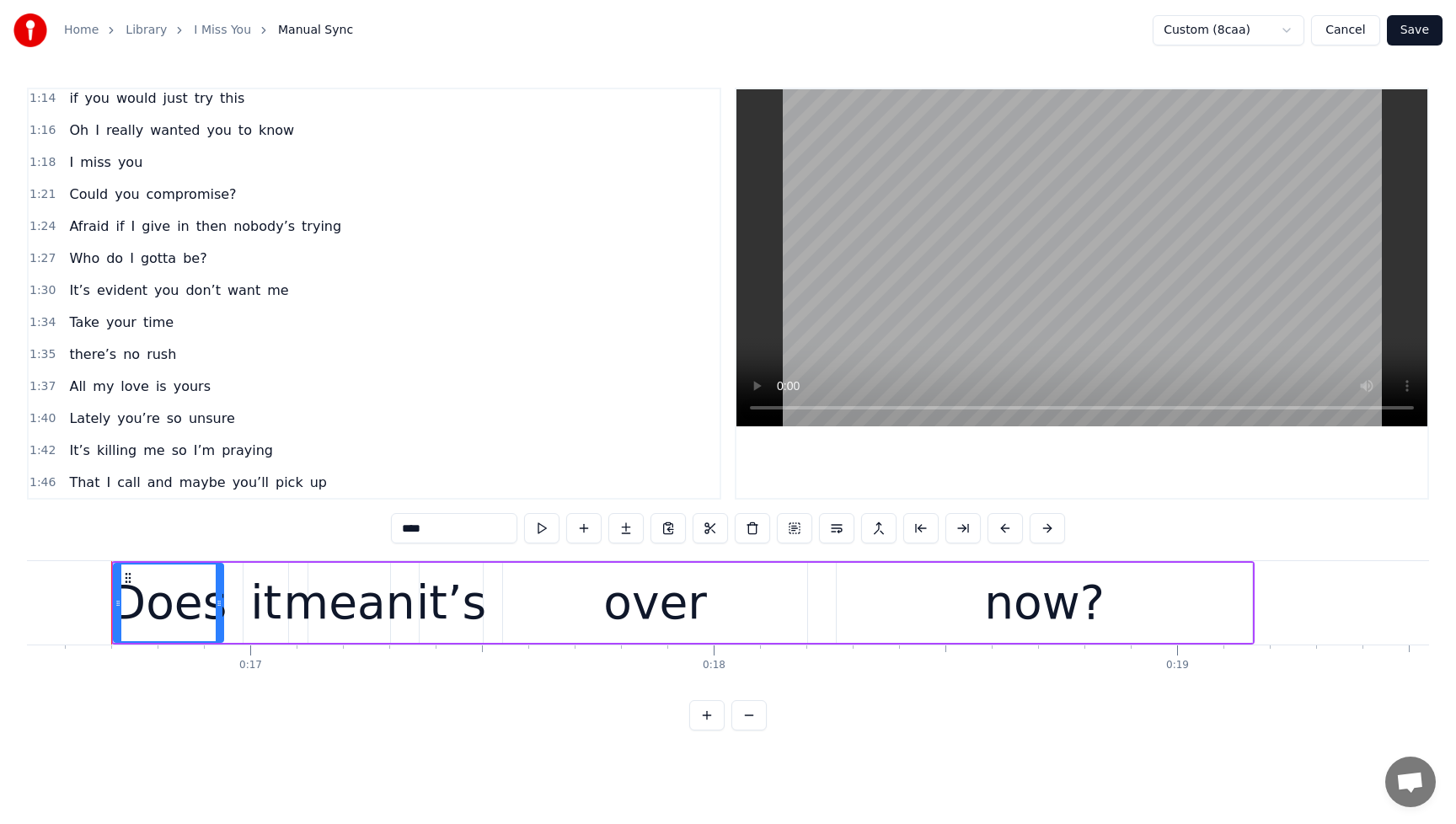
scroll to position [1426, 0]
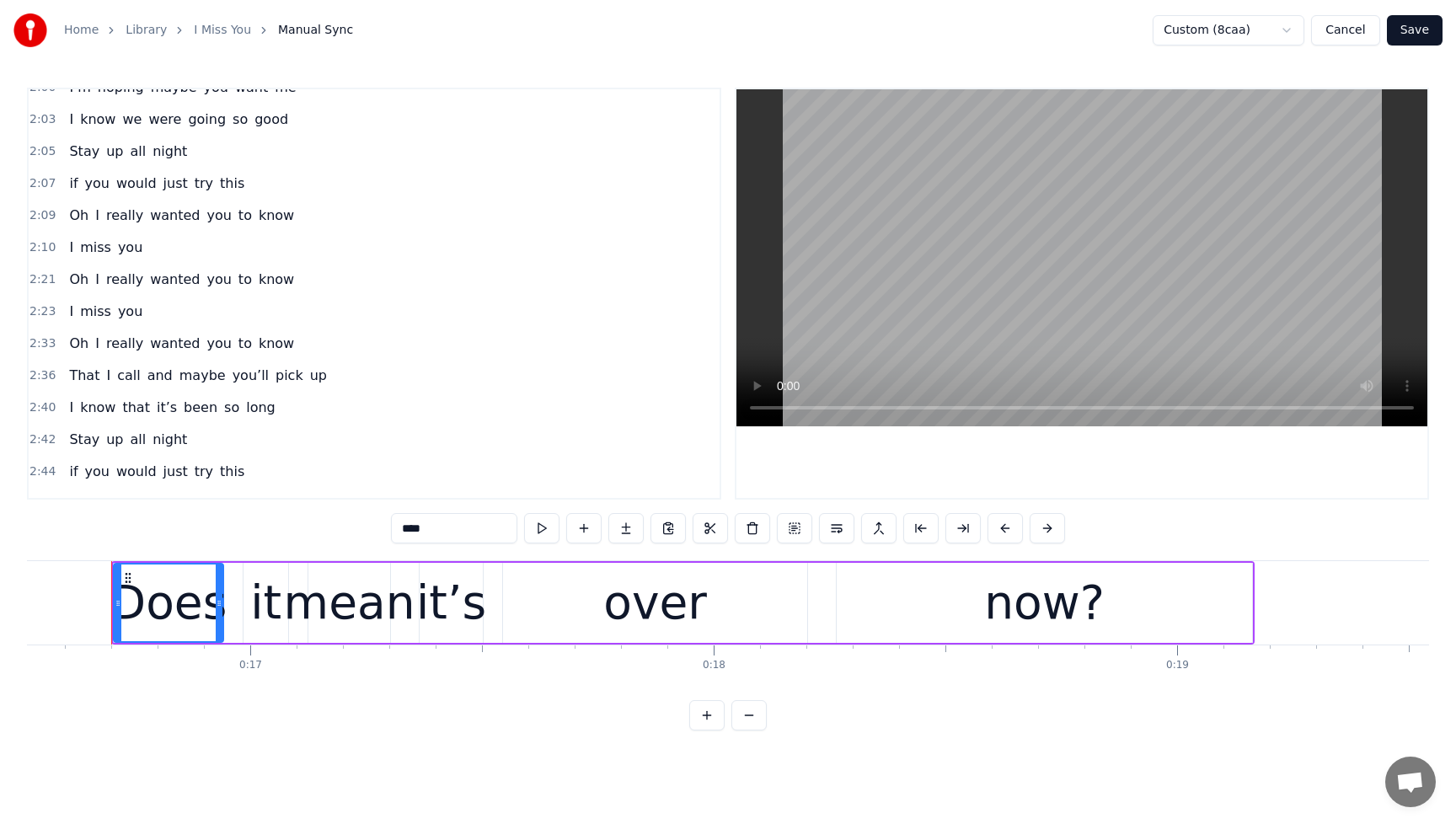
click at [606, 26] on div "Home Library I Miss You Manual Sync Custom (8caa) Cancel Save" at bounding box center [728, 30] width 1456 height 60
